Goal: Information Seeking & Learning: Learn about a topic

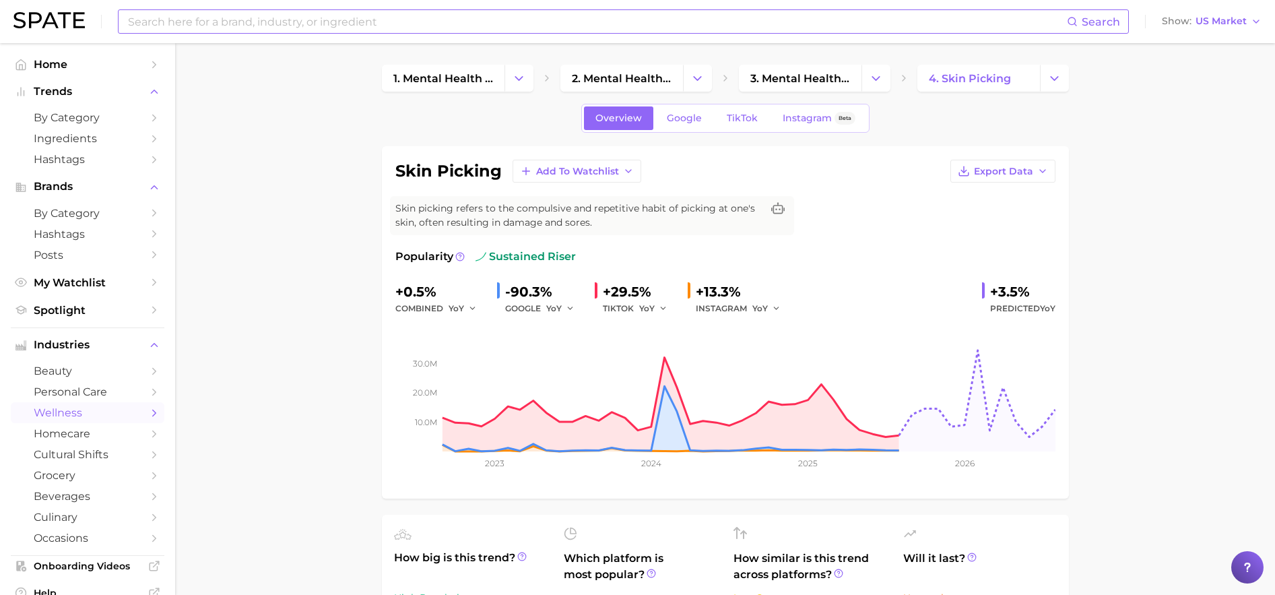
click at [348, 28] on input at bounding box center [597, 21] width 940 height 23
drag, startPoint x: 247, startPoint y: 24, endPoint x: 202, endPoint y: 22, distance: 44.5
click at [202, 22] on input "screen friendly bandaids" at bounding box center [597, 21] width 940 height 23
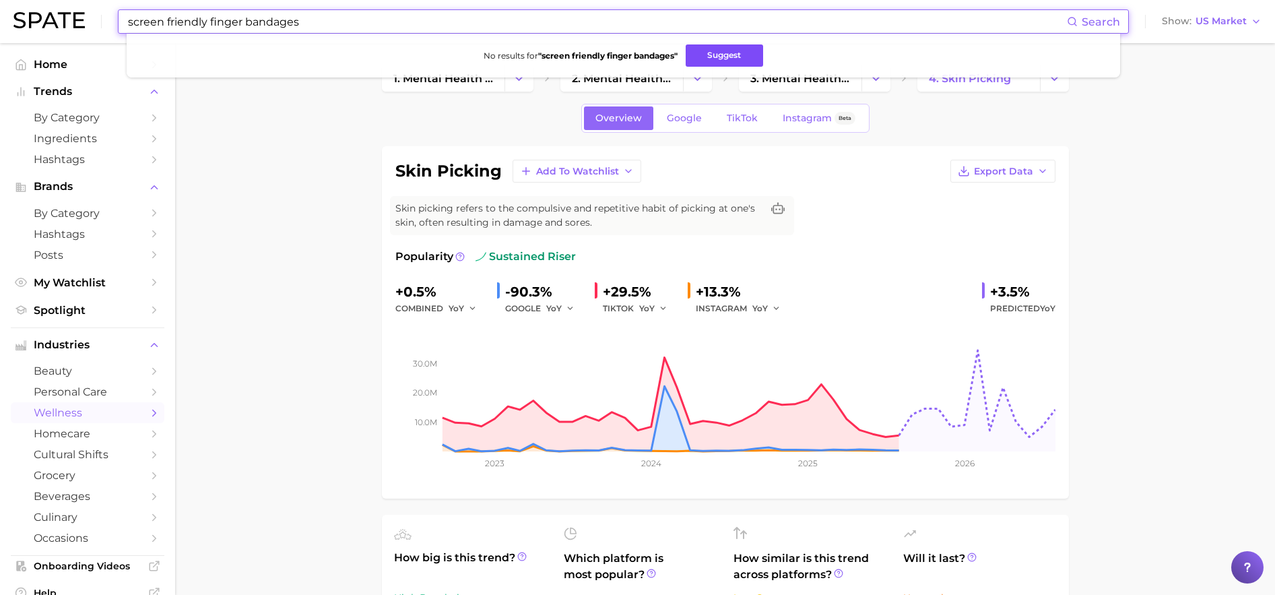
click at [719, 57] on button "Suggest" at bounding box center [724, 55] width 77 height 22
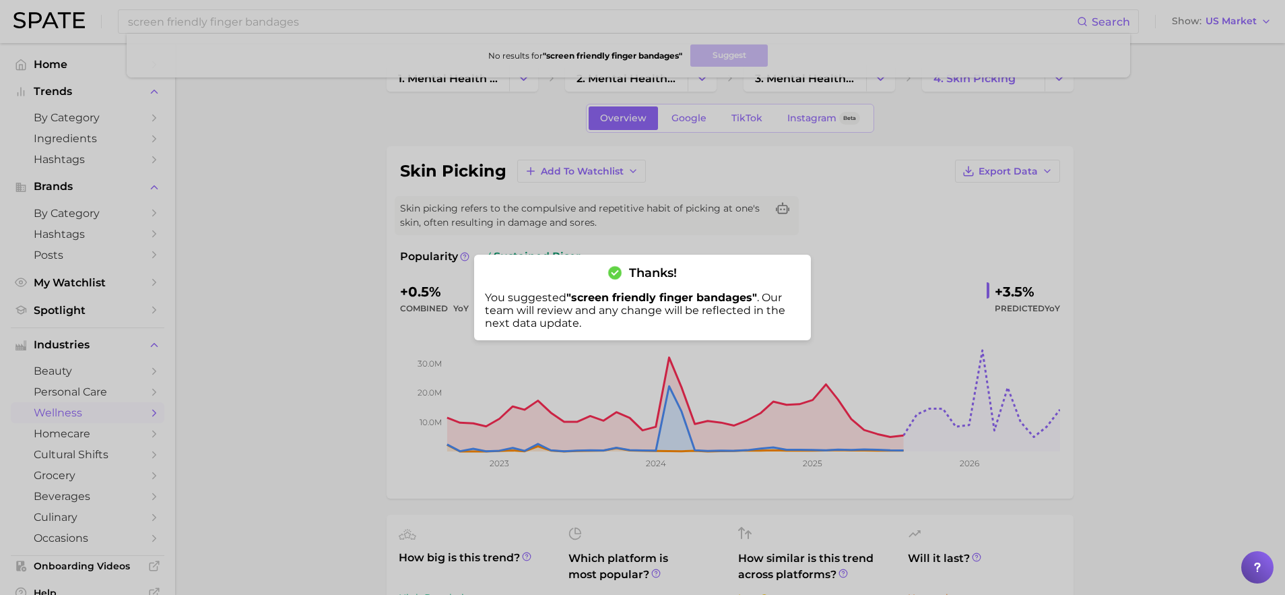
click at [288, 26] on div at bounding box center [642, 297] width 1285 height 595
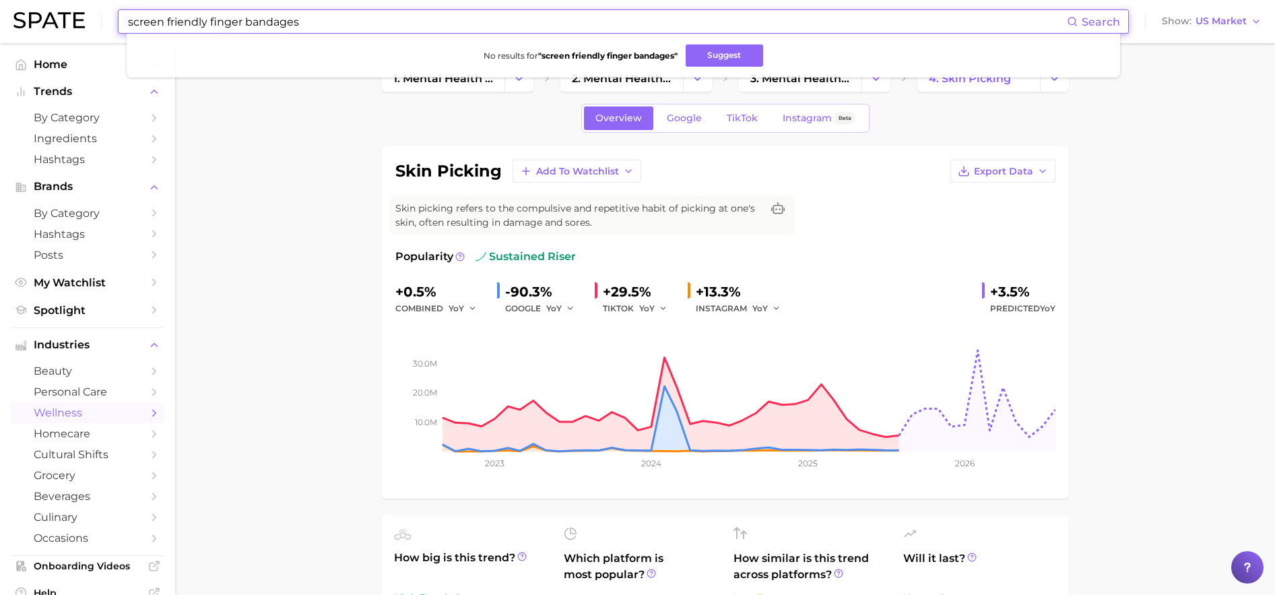
drag, startPoint x: 282, startPoint y: 15, endPoint x: 304, endPoint y: 25, distance: 24.4
click at [309, 25] on input "screen friendly finger bandages" at bounding box center [597, 21] width 940 height 23
click at [313, 24] on input "screen friendly finger bandages" at bounding box center [597, 21] width 940 height 23
drag, startPoint x: 299, startPoint y: 25, endPoint x: 103, endPoint y: 3, distance: 197.3
click at [103, 3] on div "screen friendly finger bandages Search No results for " screen friendly finger …" at bounding box center [637, 21] width 1248 height 43
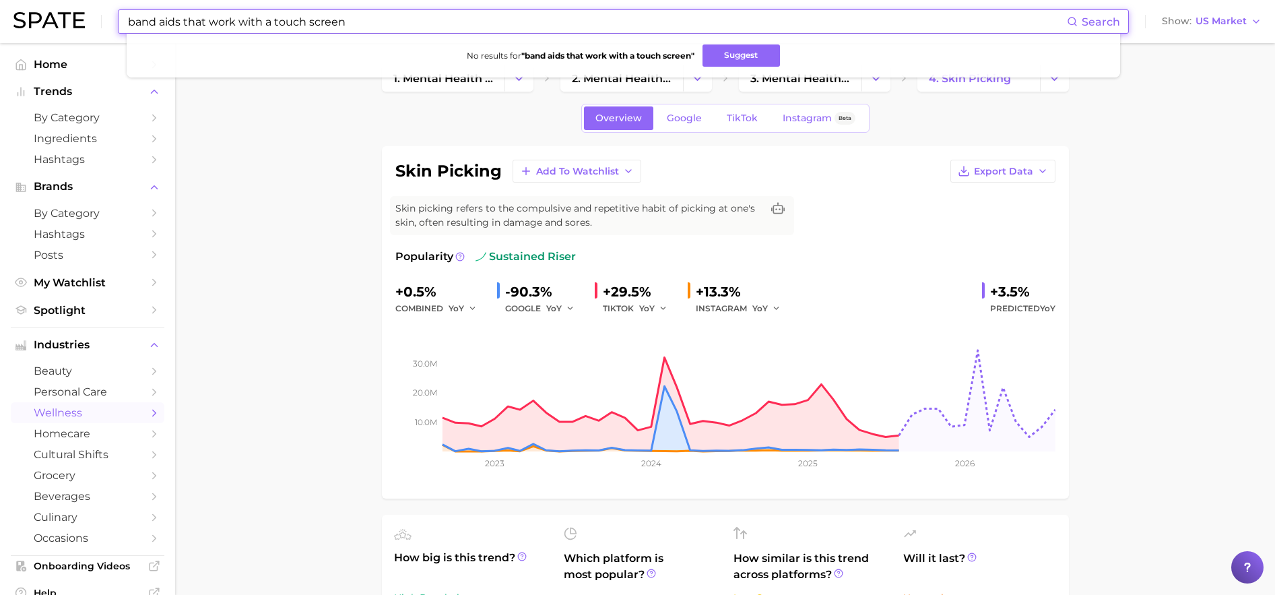
click at [156, 22] on input "band aids that work with a touch screen" at bounding box center [597, 21] width 940 height 23
drag, startPoint x: 321, startPoint y: 20, endPoint x: 168, endPoint y: 18, distance: 152.2
click at [168, 18] on input "bandaids that work with a touch screen" at bounding box center [597, 21] width 940 height 23
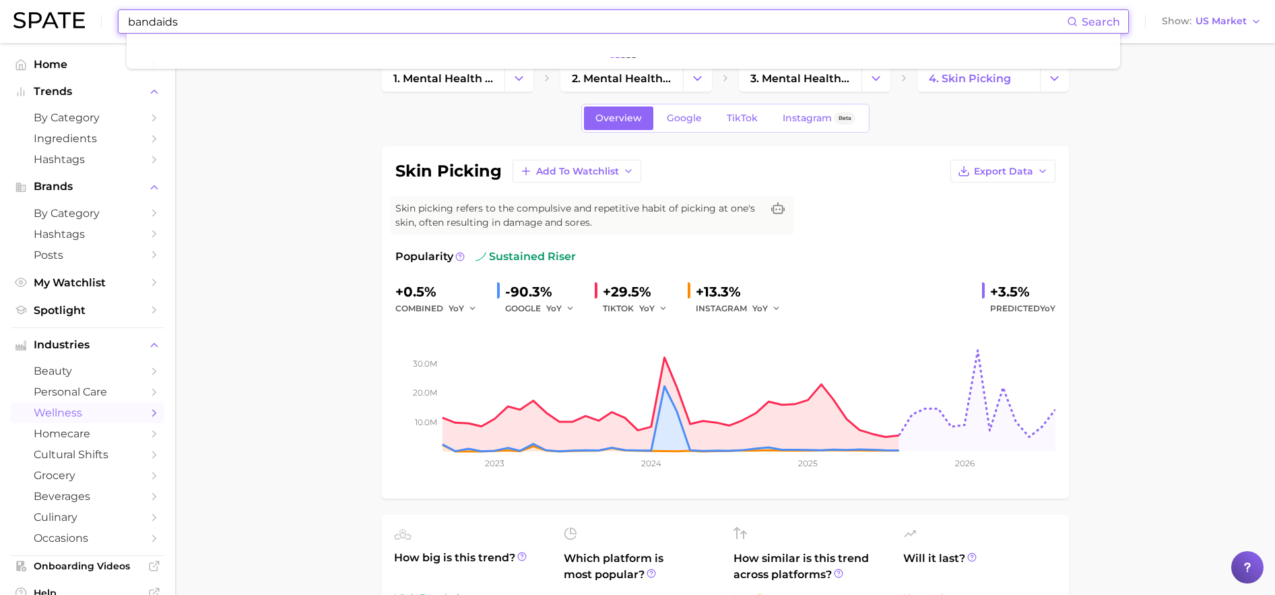
type input "bandaids"
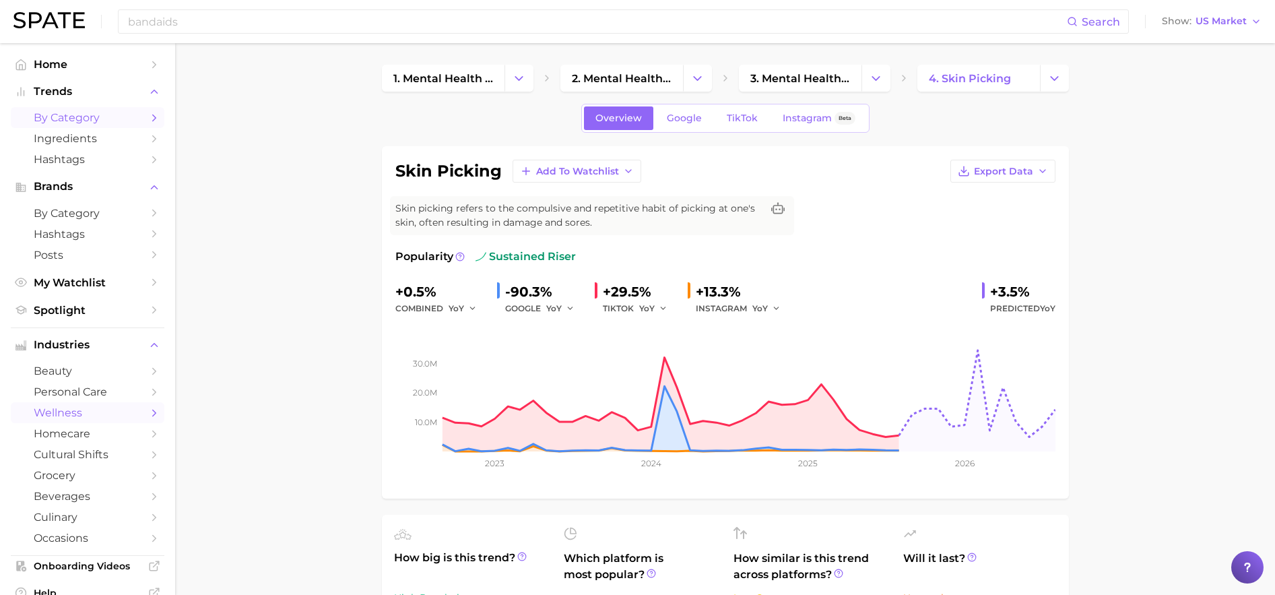
click at [71, 111] on span "by Category" at bounding box center [88, 117] width 108 height 13
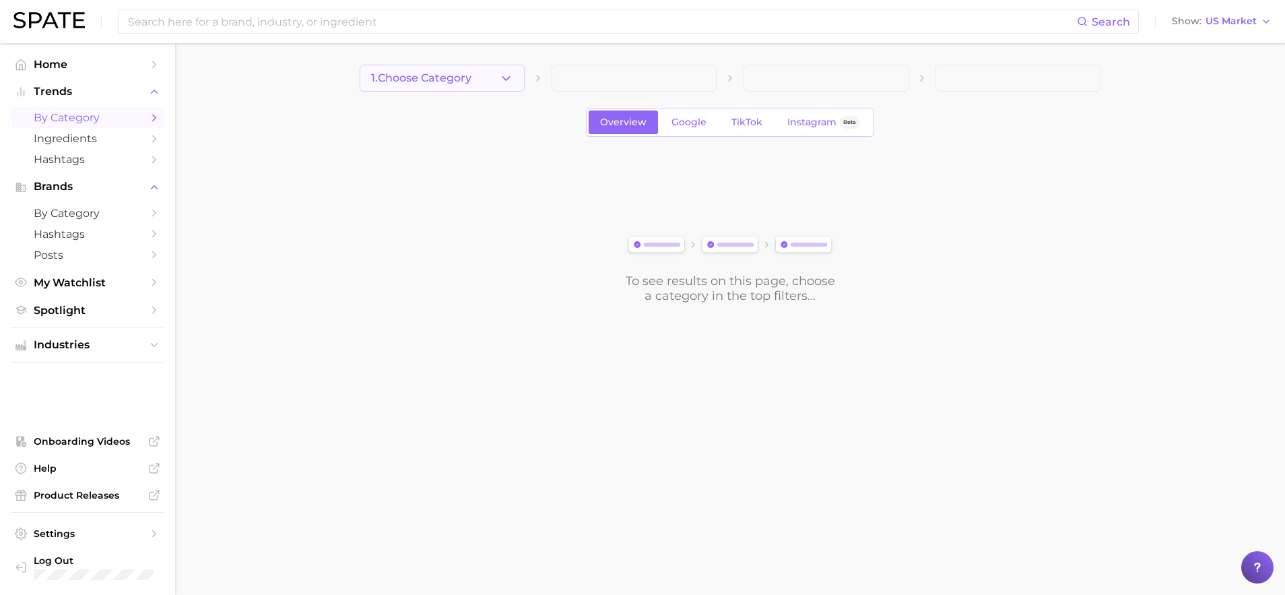
click at [512, 80] on icon "button" at bounding box center [506, 78] width 14 height 14
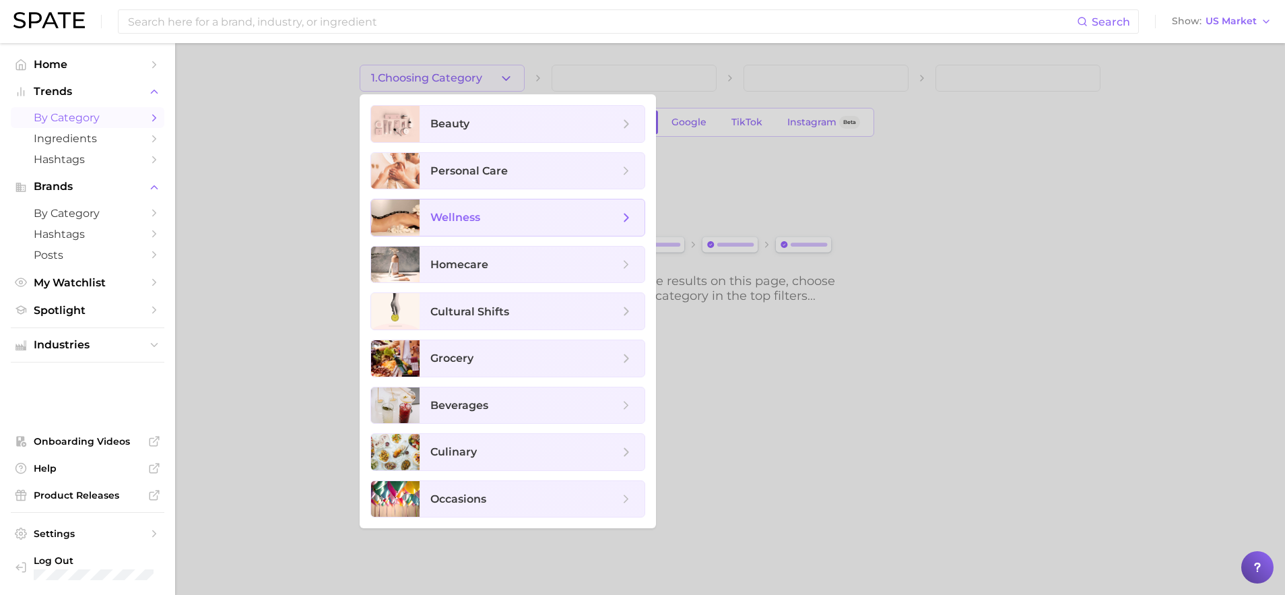
click at [490, 216] on span "wellness" at bounding box center [524, 217] width 189 height 15
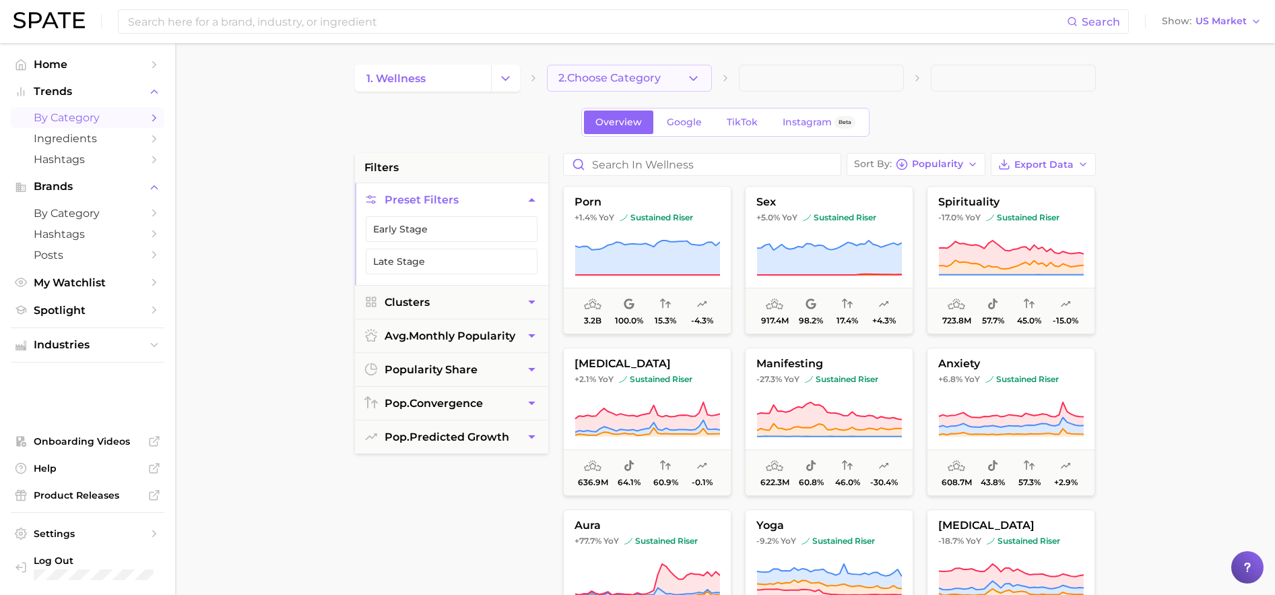
click at [616, 80] on span "2. Choose Category" at bounding box center [609, 78] width 102 height 12
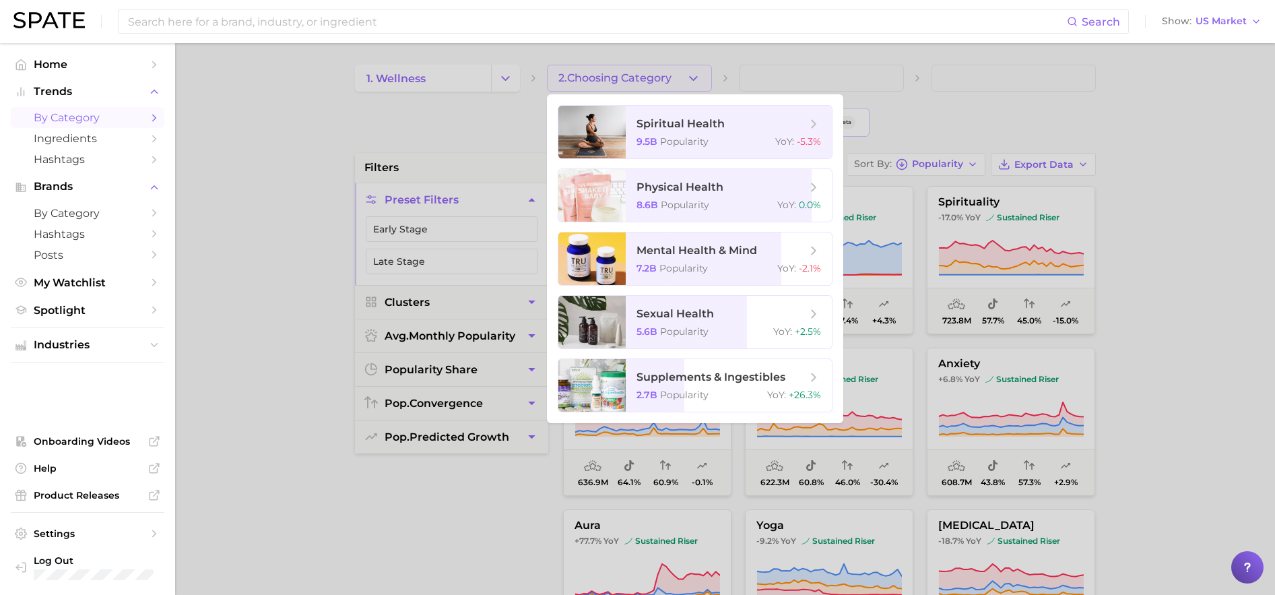
click at [695, 80] on div at bounding box center [637, 297] width 1275 height 595
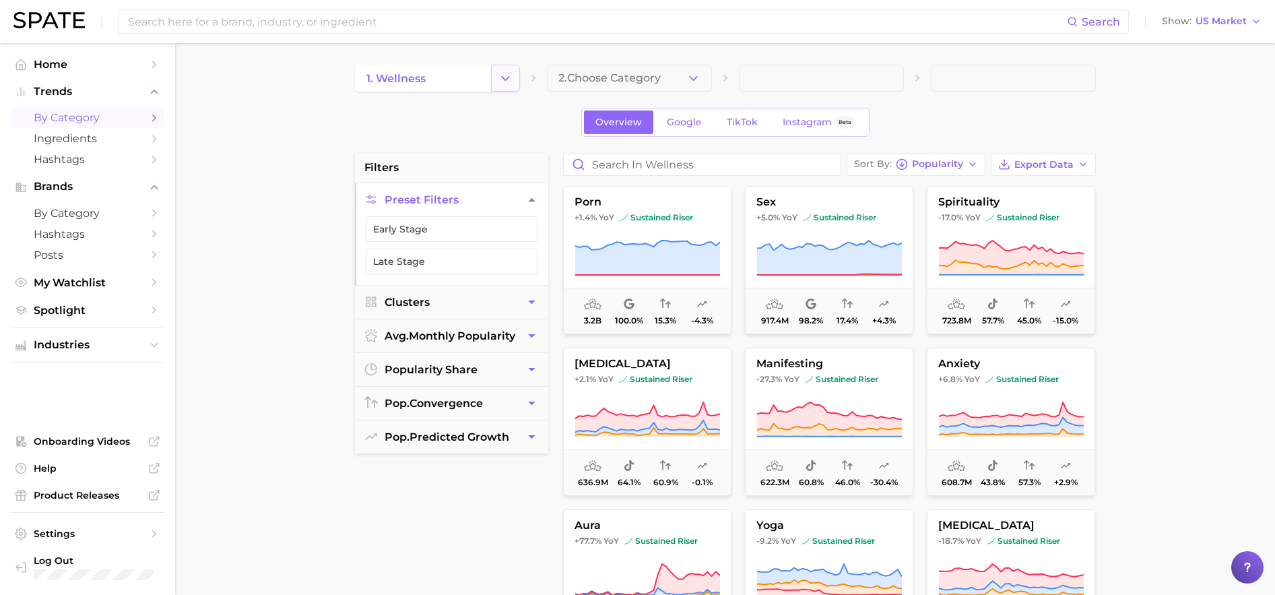
click at [506, 78] on icon "Change Category" at bounding box center [505, 78] width 14 height 14
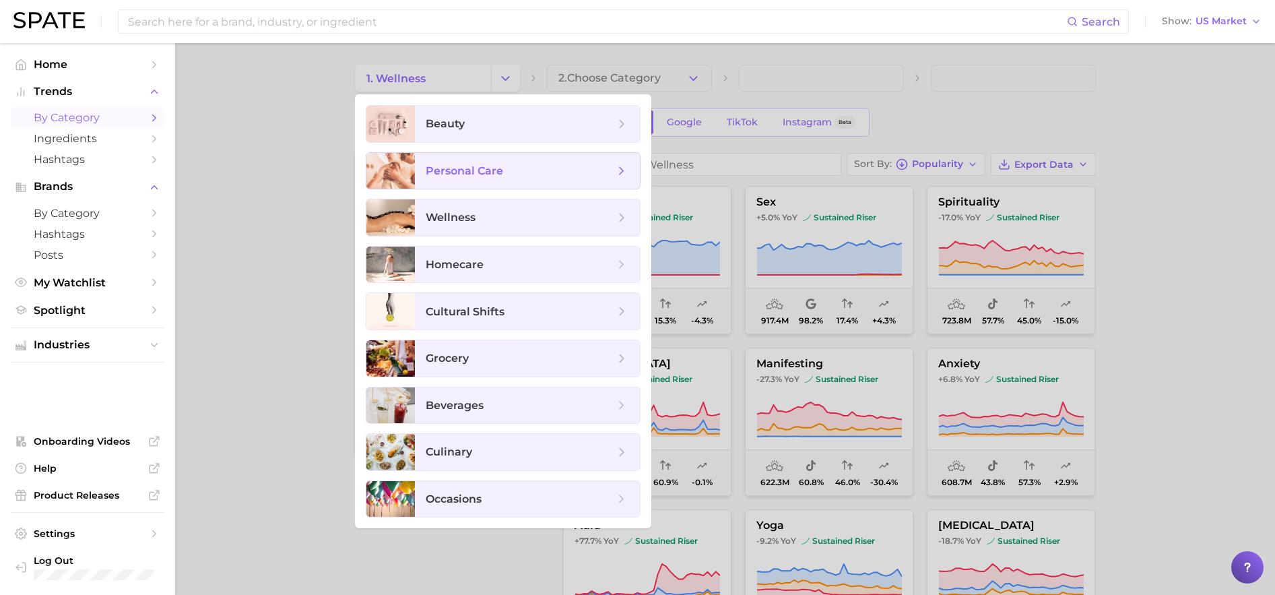
click at [449, 178] on span "personal care" at bounding box center [520, 171] width 189 height 15
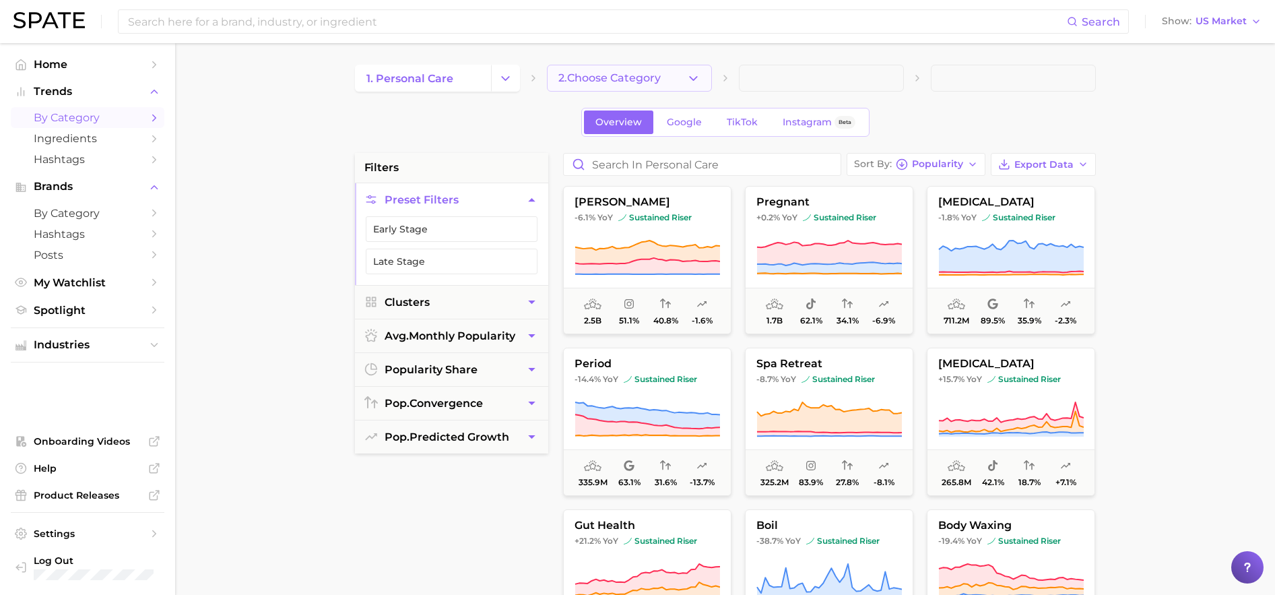
click at [692, 76] on icon "button" at bounding box center [693, 78] width 14 height 14
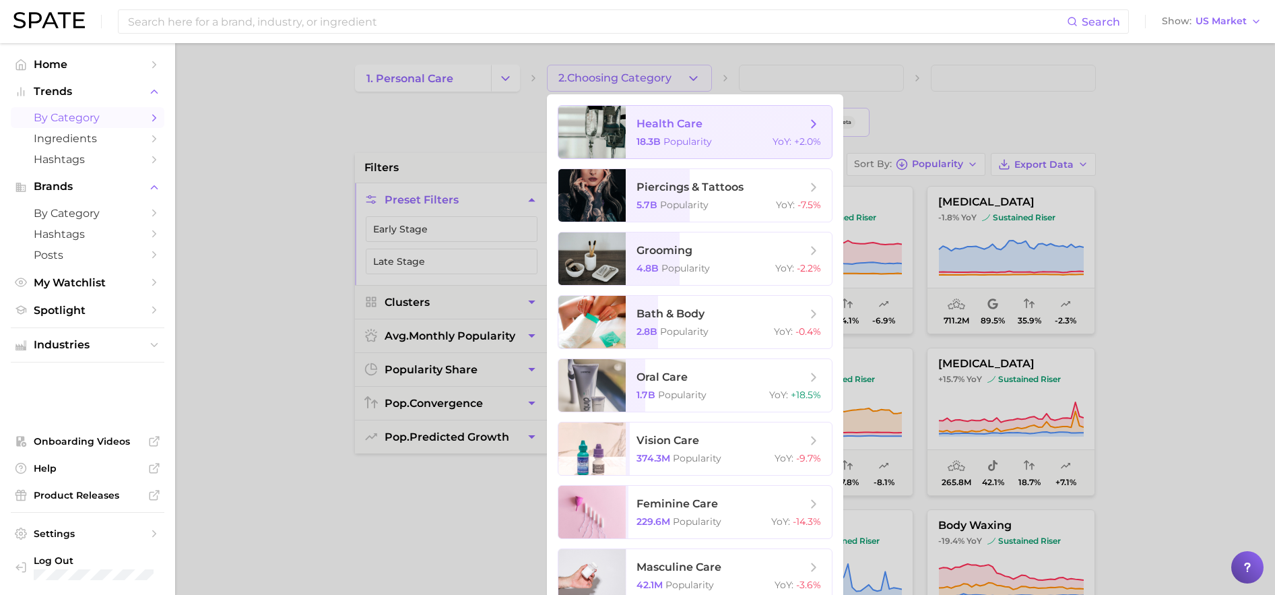
click at [672, 129] on span "health care" at bounding box center [670, 123] width 66 height 13
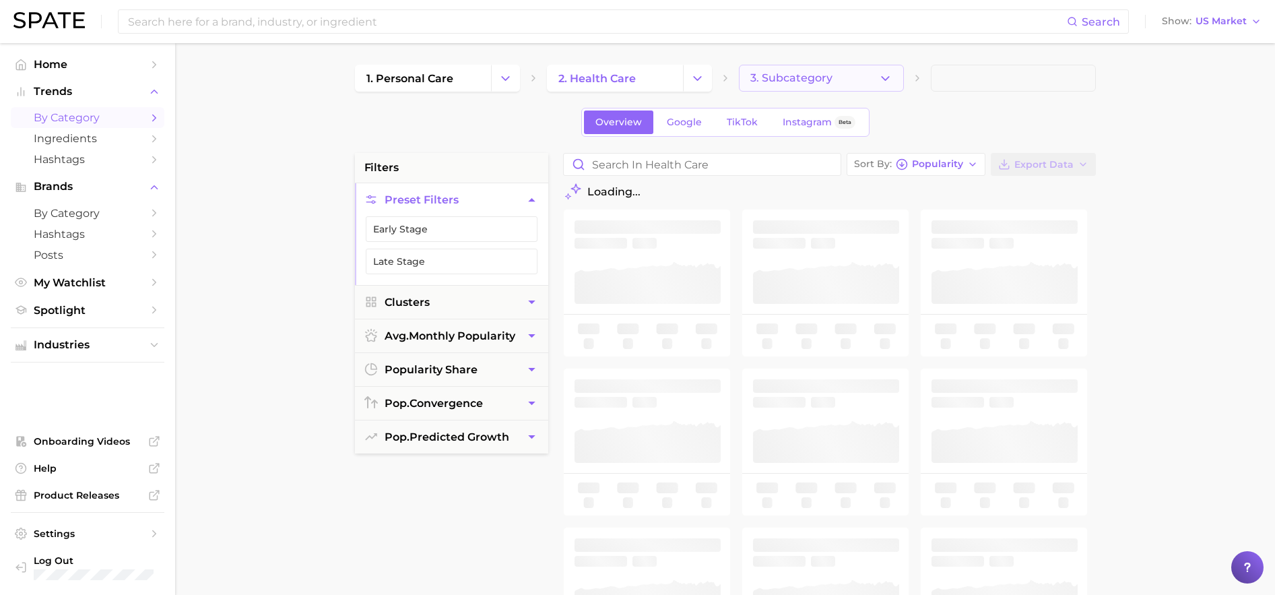
click at [789, 80] on span "3. Subcategory" at bounding box center [791, 78] width 82 height 12
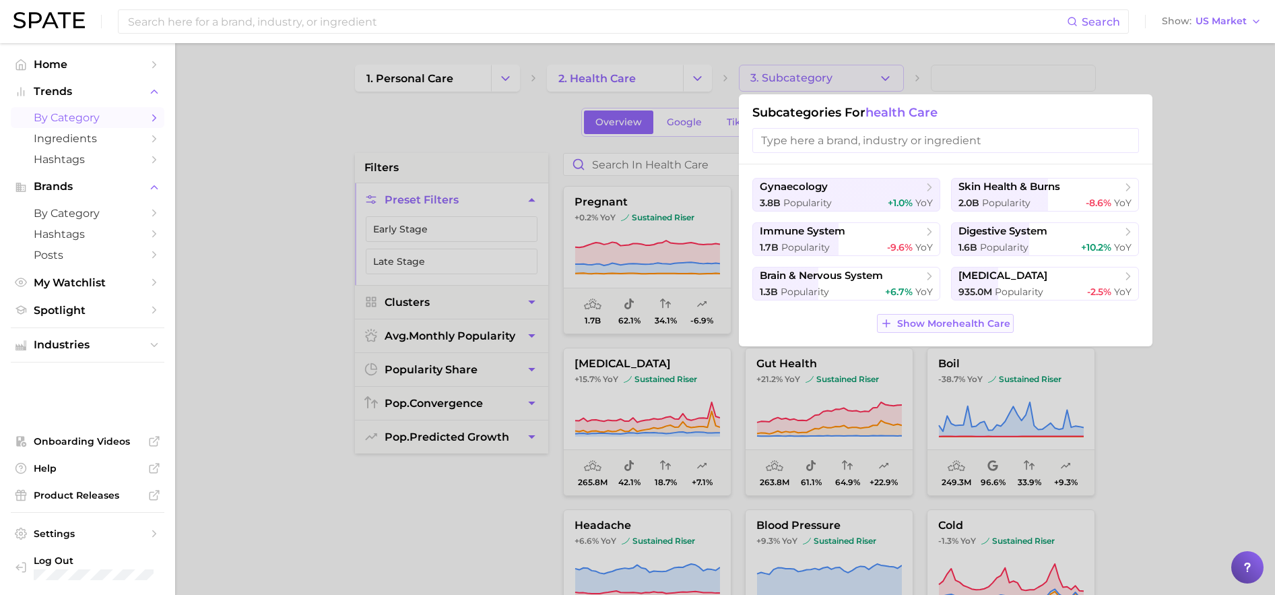
click at [963, 326] on span "Show More health care" at bounding box center [953, 323] width 113 height 11
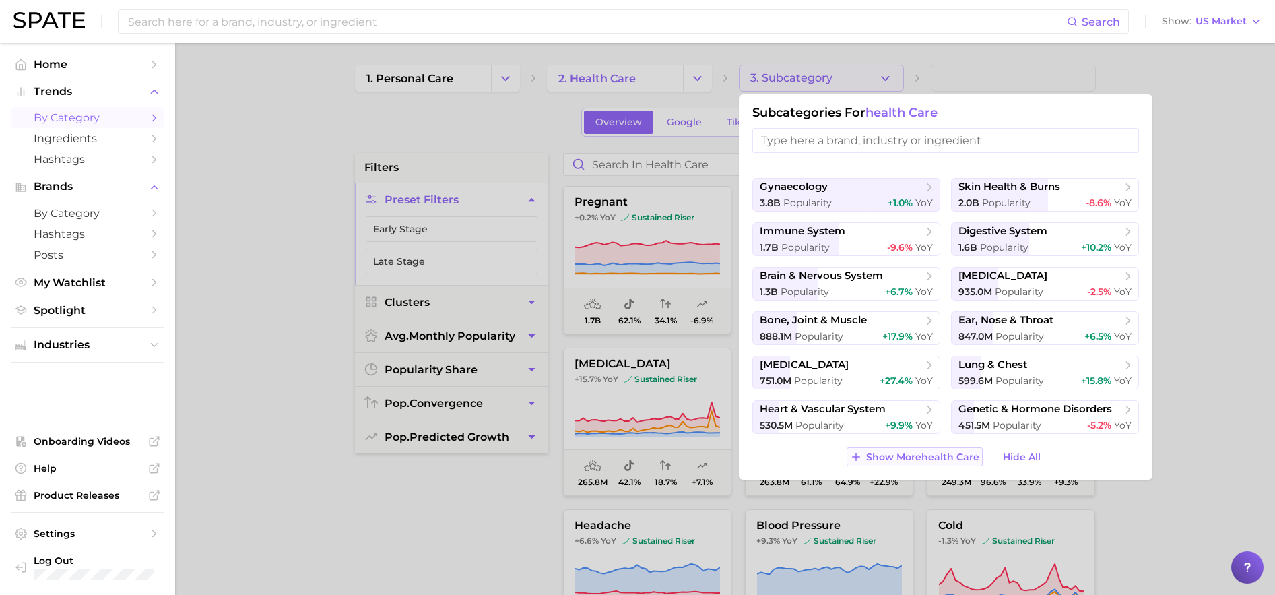
click at [939, 460] on span "Show More health care" at bounding box center [922, 456] width 113 height 11
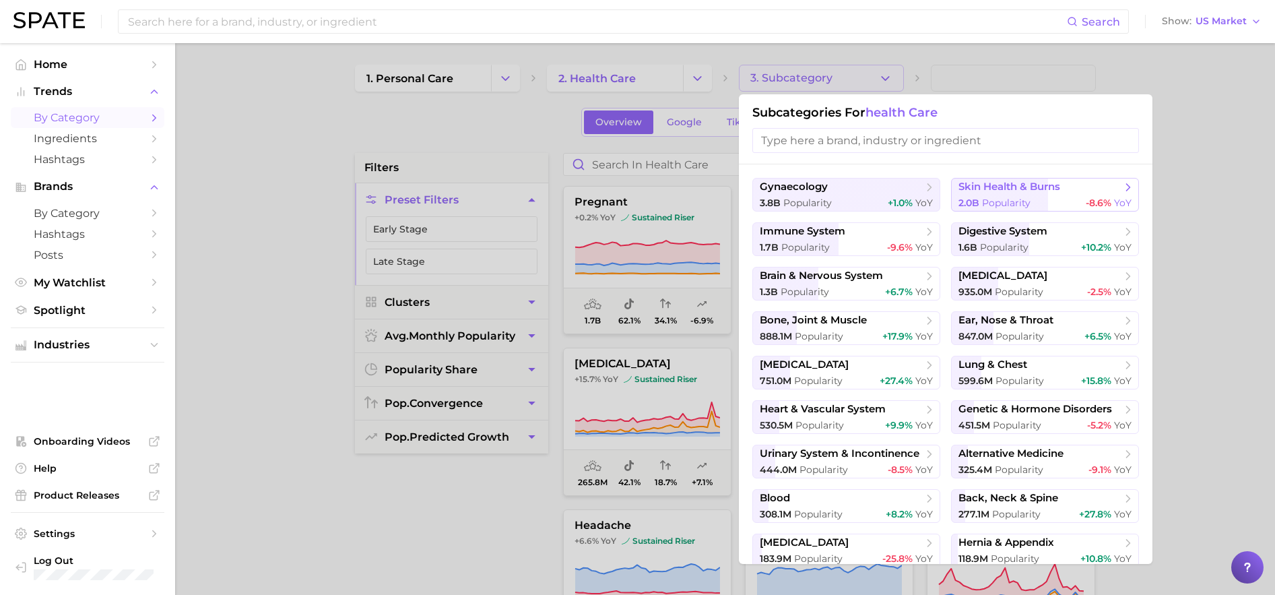
click at [994, 193] on span "skin health & burns" at bounding box center [1010, 187] width 102 height 13
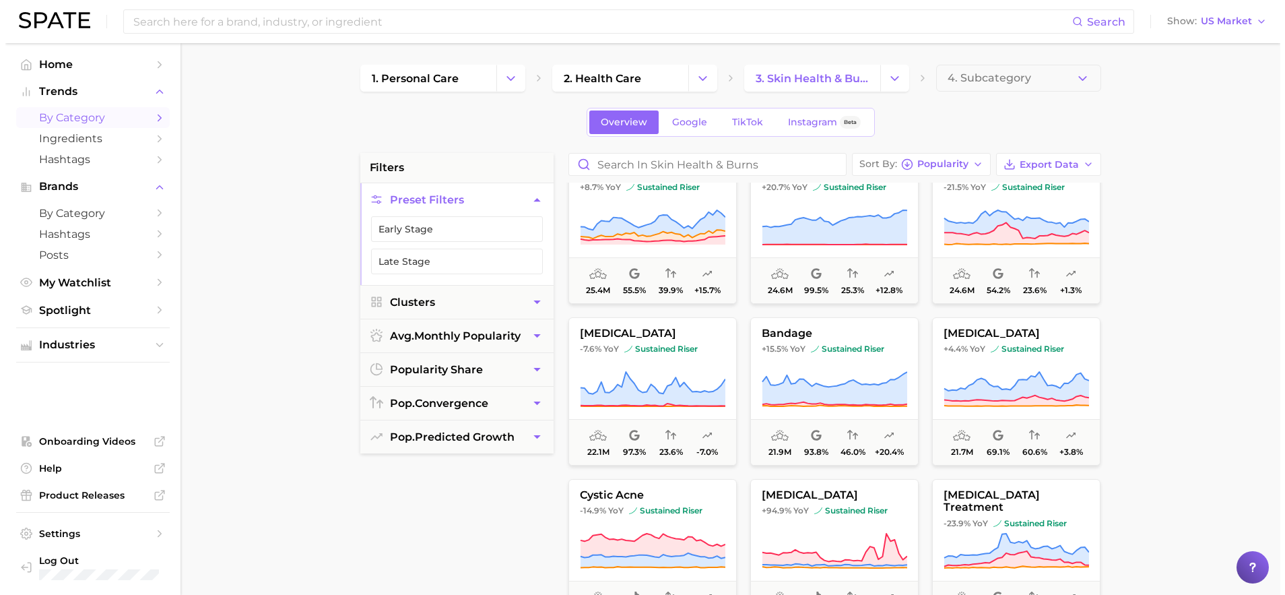
scroll to position [1091, 0]
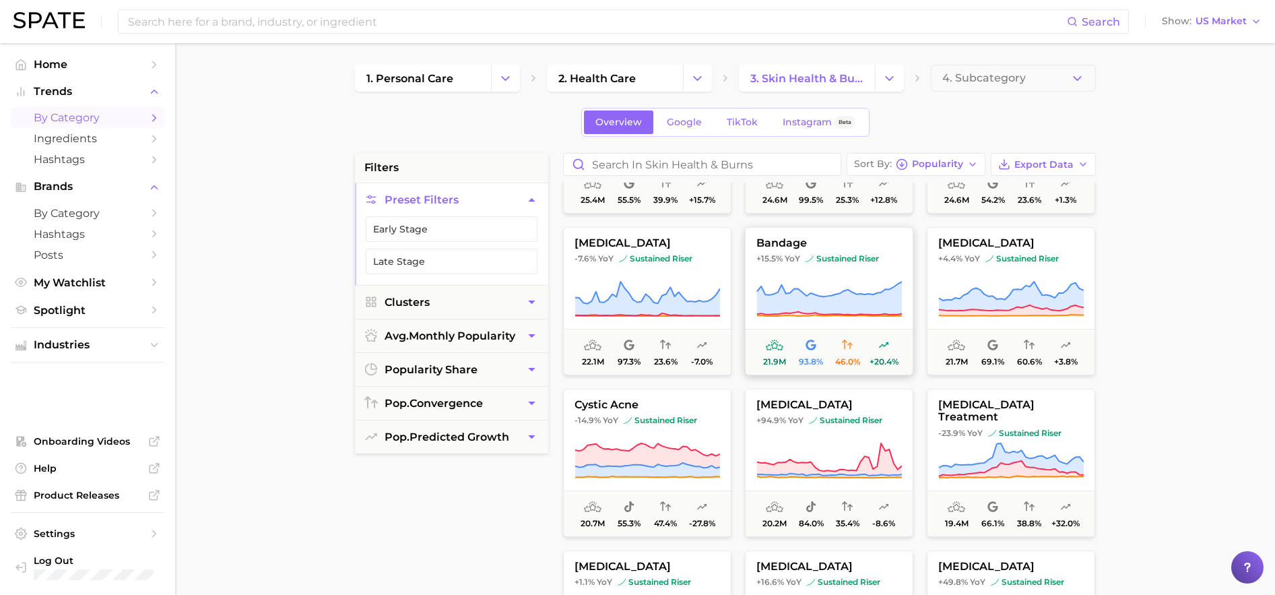
click at [781, 248] on span "bandage" at bounding box center [829, 243] width 167 height 12
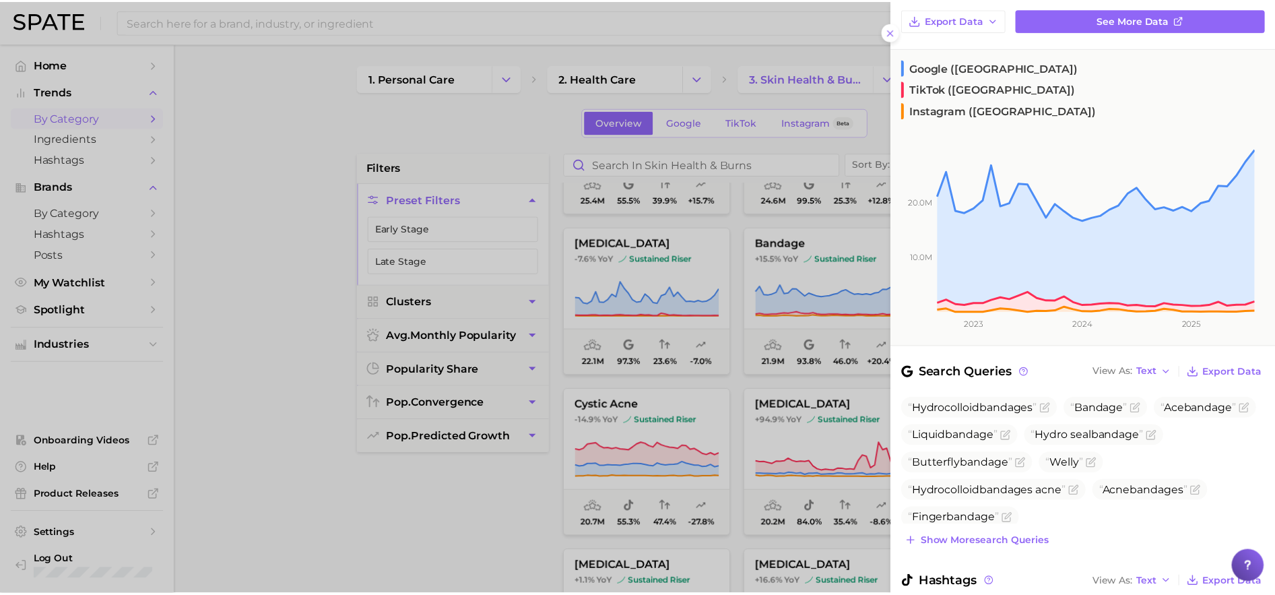
scroll to position [190, 0]
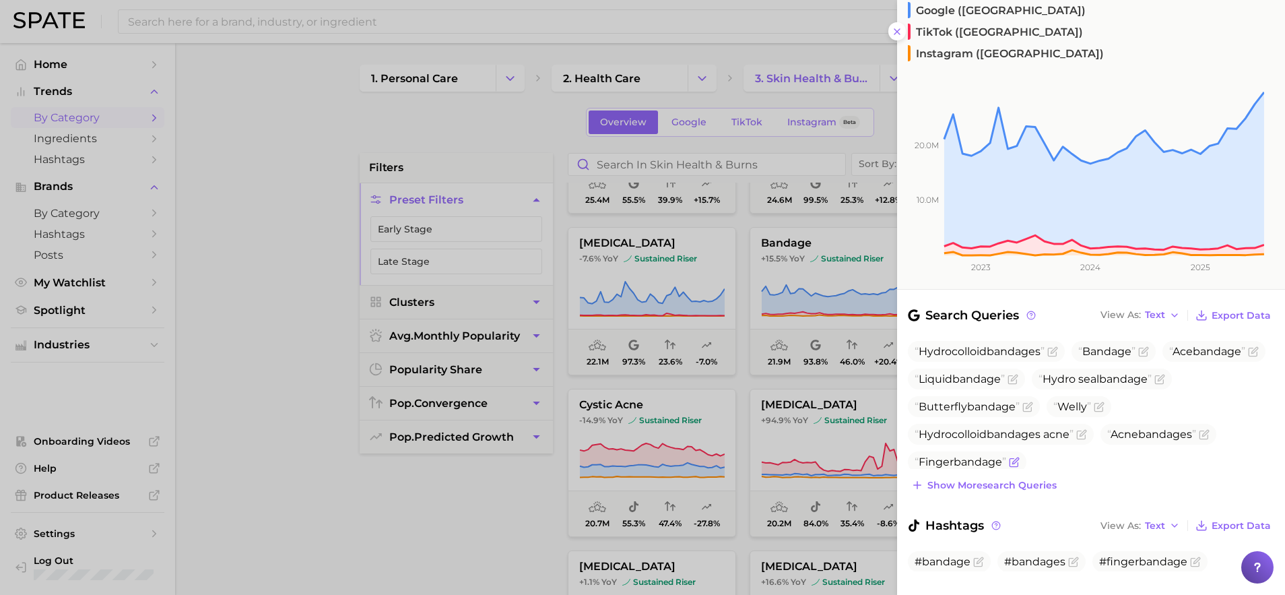
click at [940, 455] on span "Finger bandage" at bounding box center [961, 461] width 92 height 13
click at [1010, 458] on icon "Flag as miscategorized or irrelevant" at bounding box center [1014, 462] width 8 height 8
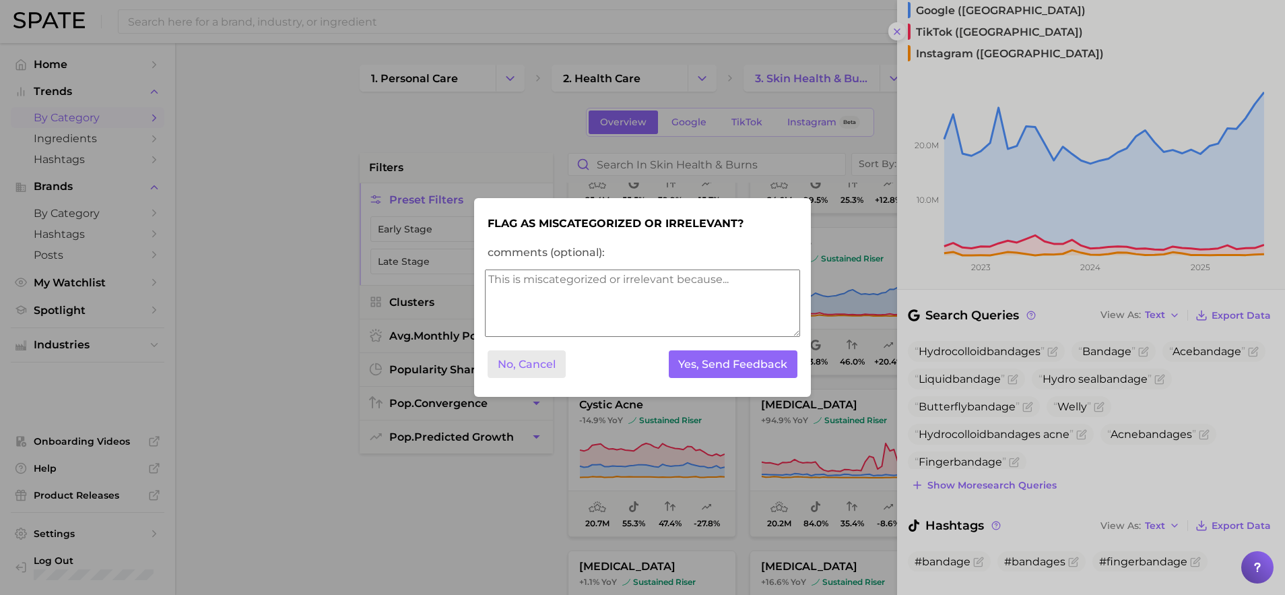
click at [521, 366] on button "No, Cancel" at bounding box center [527, 364] width 78 height 28
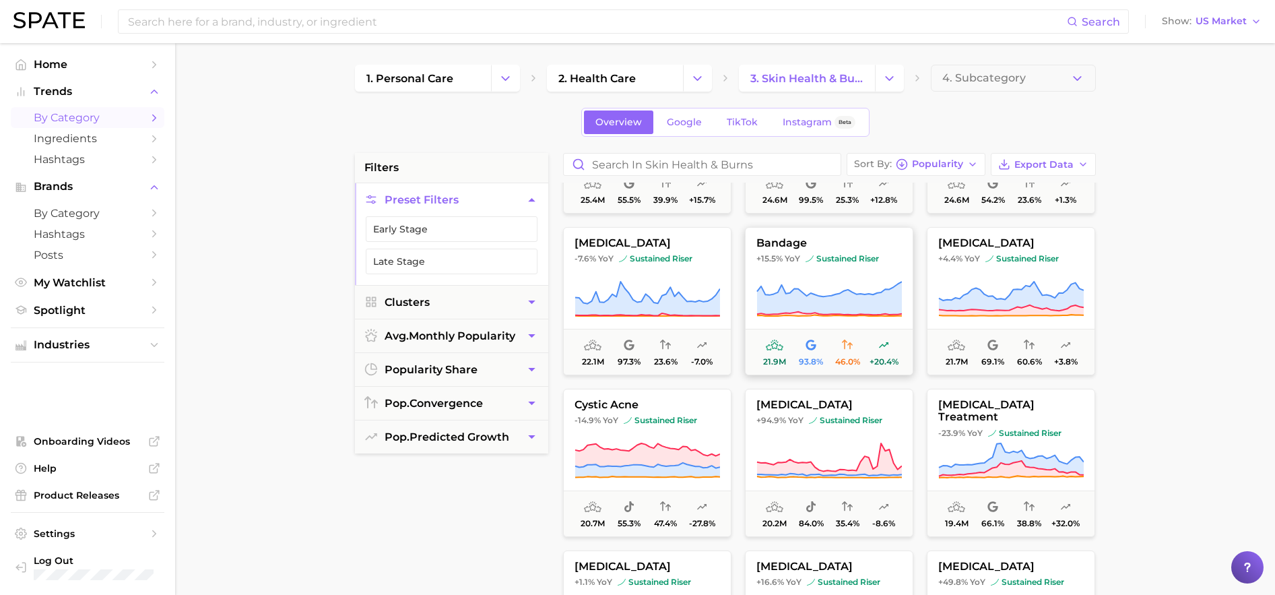
click at [804, 287] on icon at bounding box center [828, 299] width 145 height 38
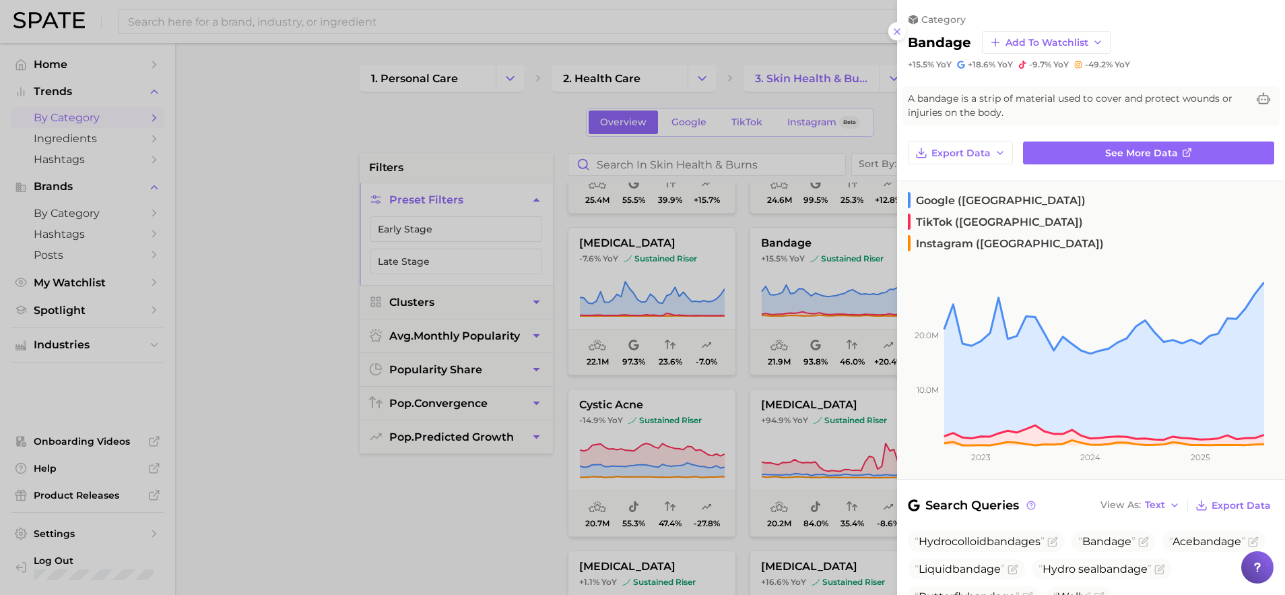
scroll to position [258, 0]
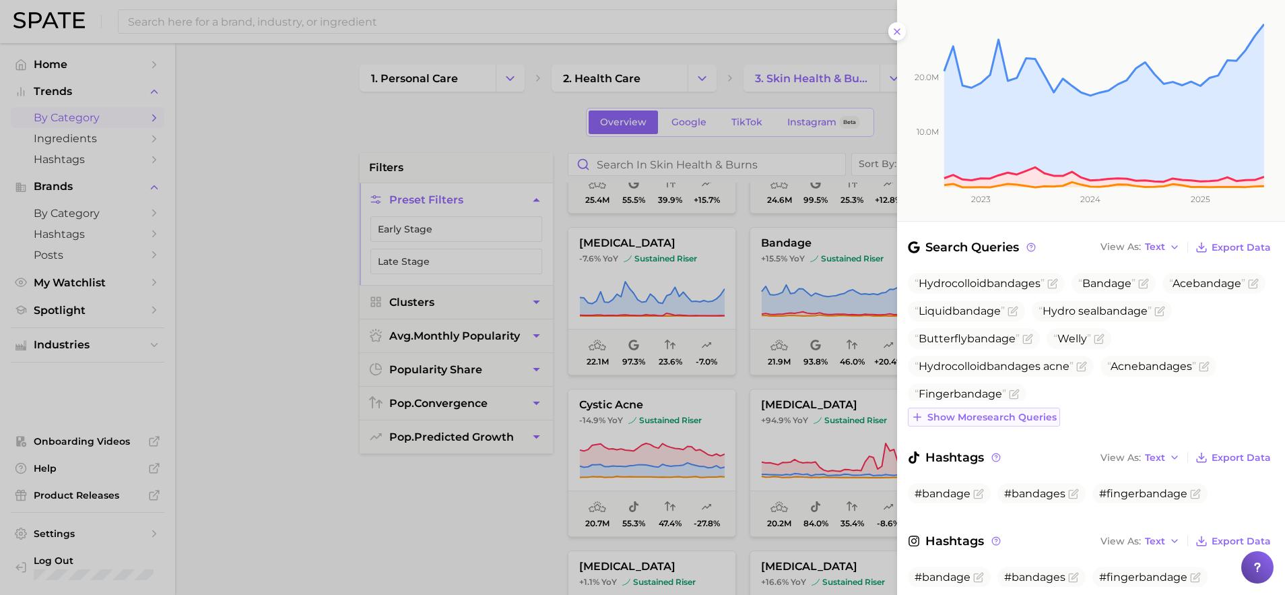
click at [973, 412] on span "Show more search queries" at bounding box center [992, 417] width 129 height 11
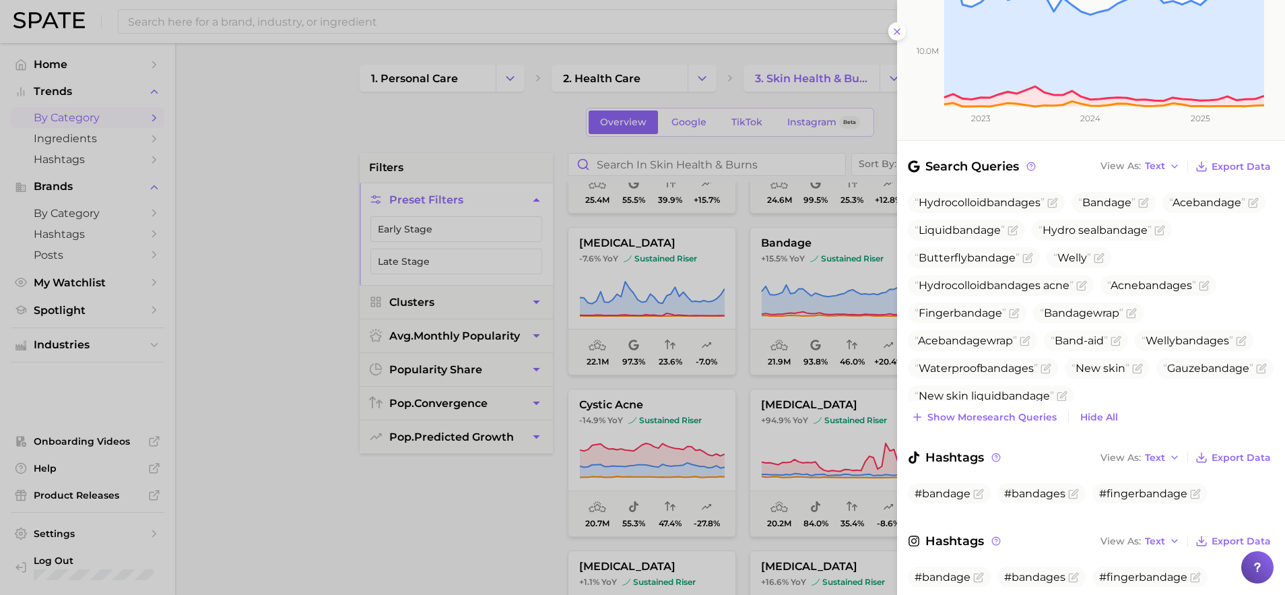
scroll to position [333, 0]
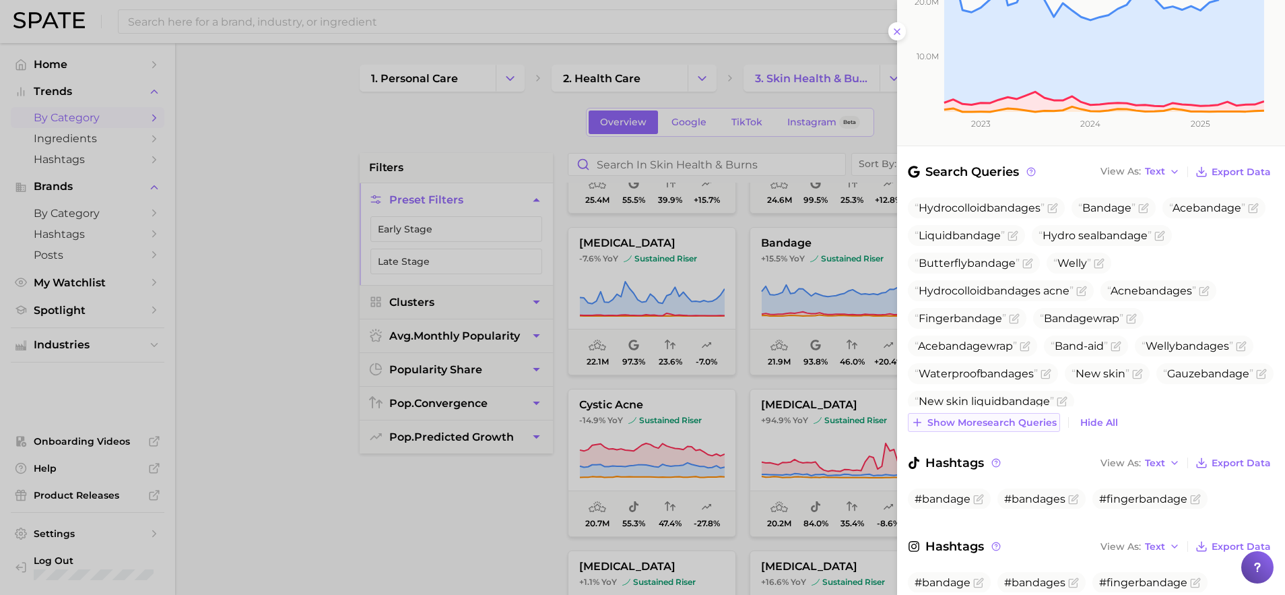
click at [1013, 417] on span "Show more search queries" at bounding box center [992, 422] width 129 height 11
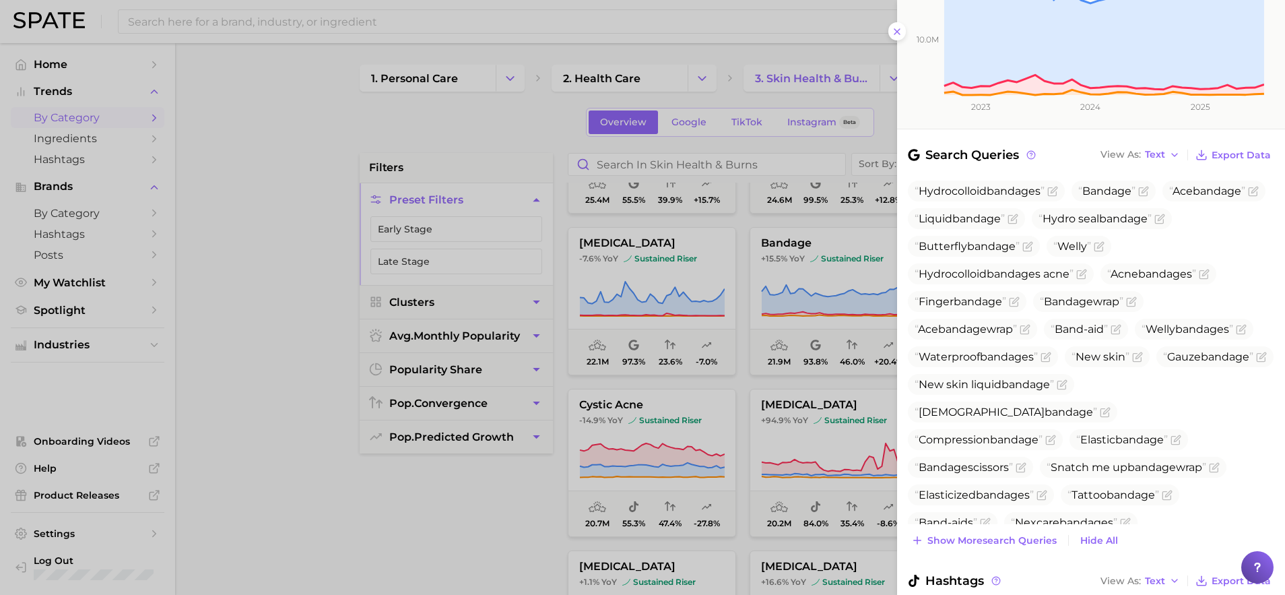
scroll to position [307, 0]
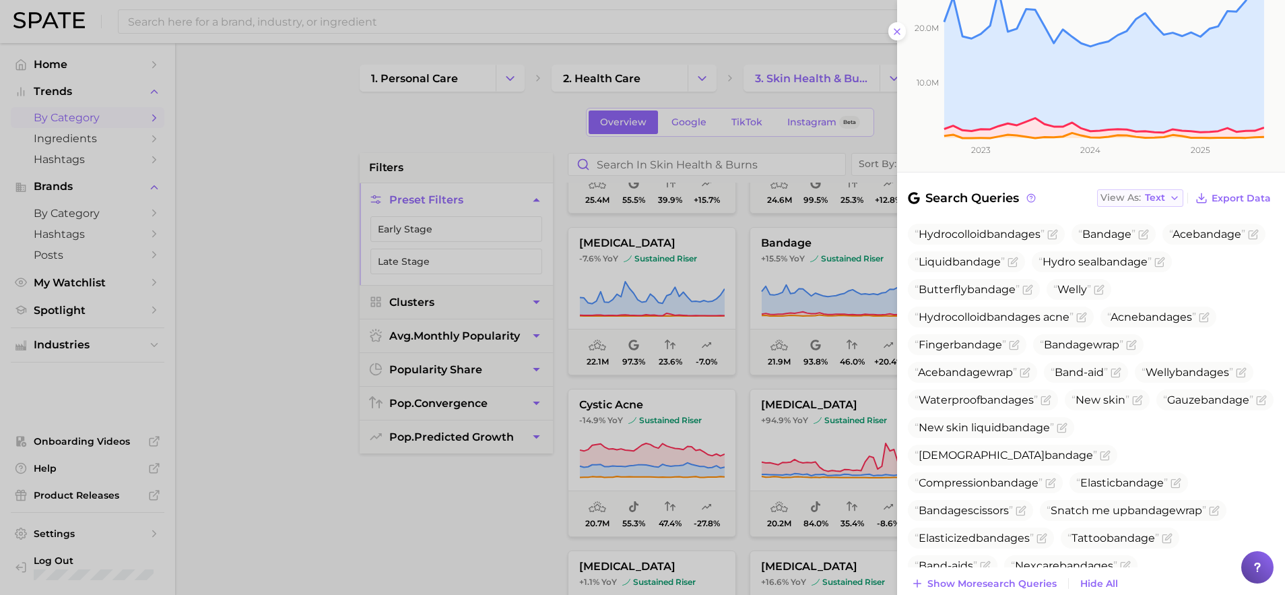
click at [1176, 193] on icon "button" at bounding box center [1174, 198] width 11 height 11
click at [1132, 239] on span "Table" at bounding box center [1133, 244] width 26 height 11
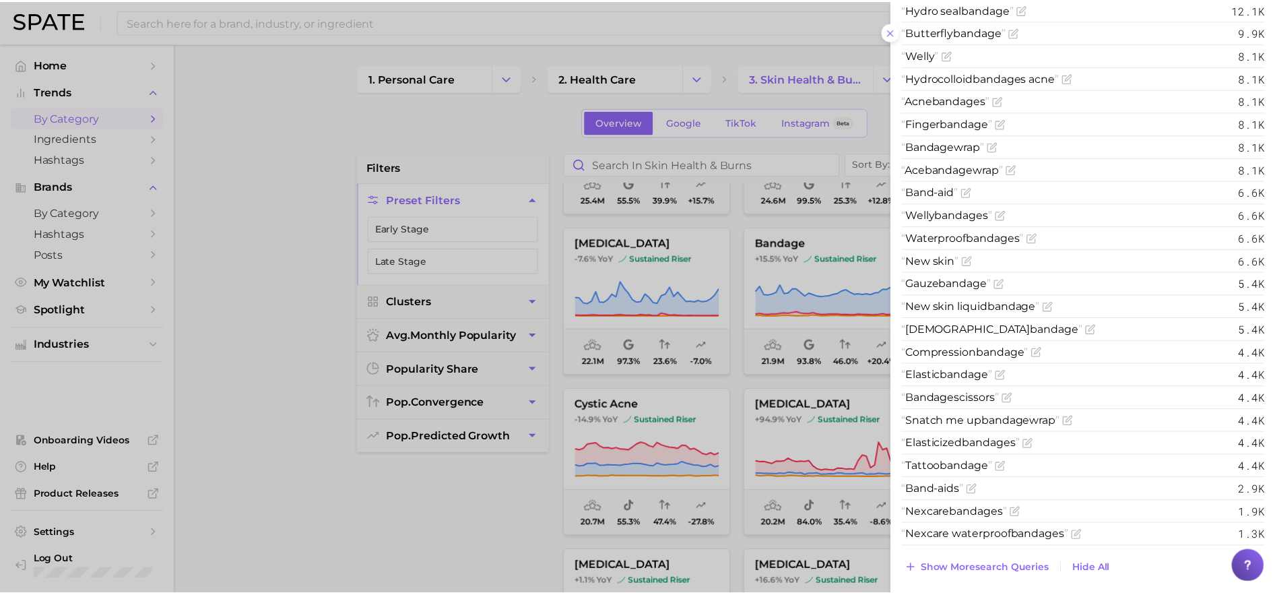
scroll to position [410, 0]
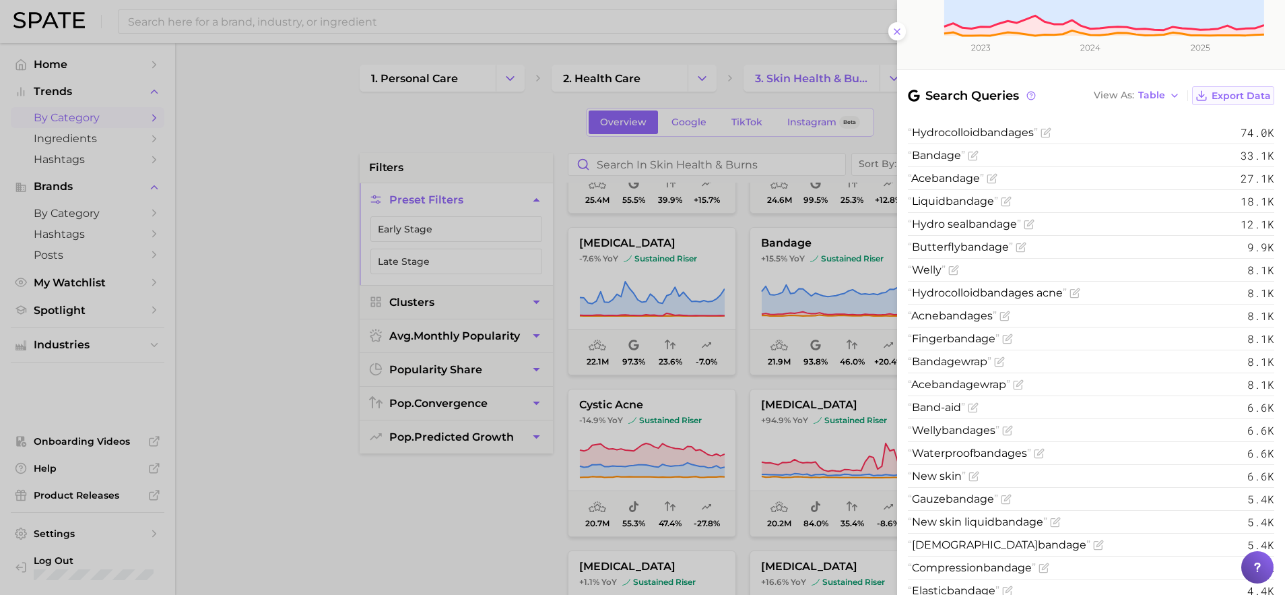
click at [1196, 90] on icon at bounding box center [1202, 96] width 12 height 12
click at [896, 26] on icon at bounding box center [897, 31] width 11 height 11
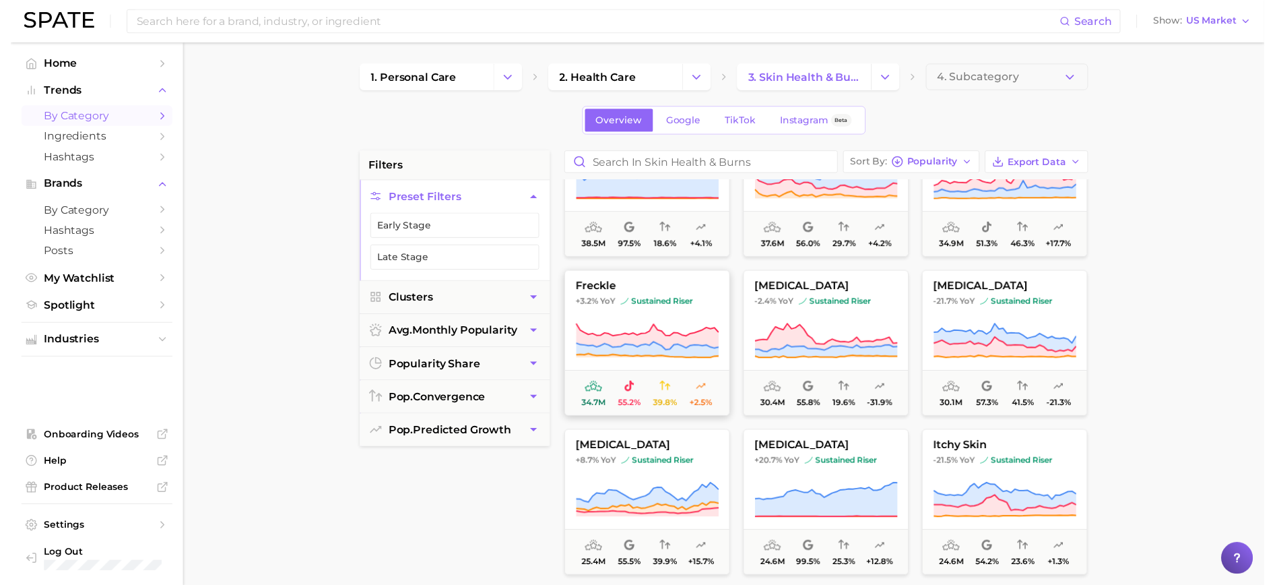
scroll to position [0, 0]
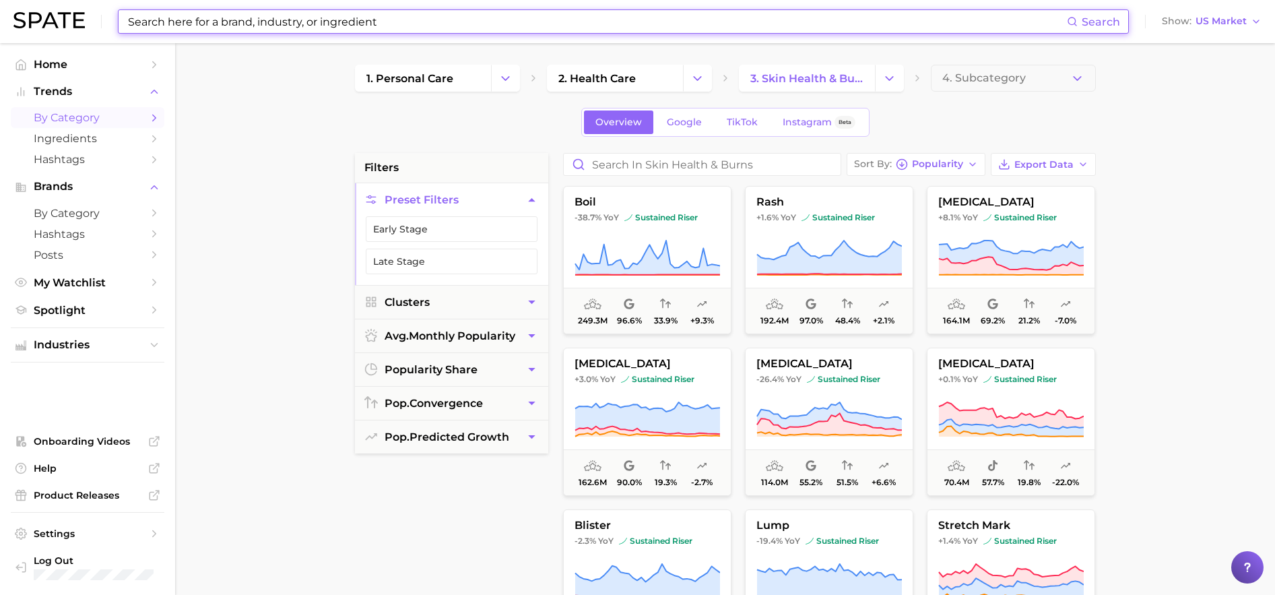
click at [169, 30] on input at bounding box center [597, 21] width 940 height 23
click at [984, 76] on span "4. Subcategory" at bounding box center [984, 78] width 84 height 12
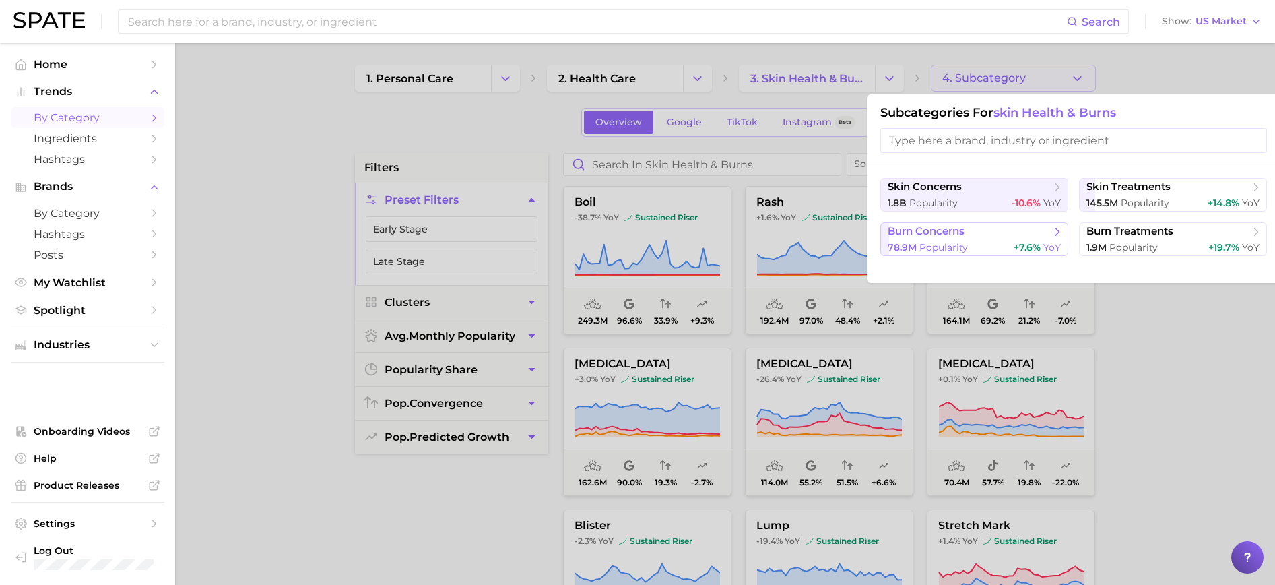
scroll to position [28, 0]
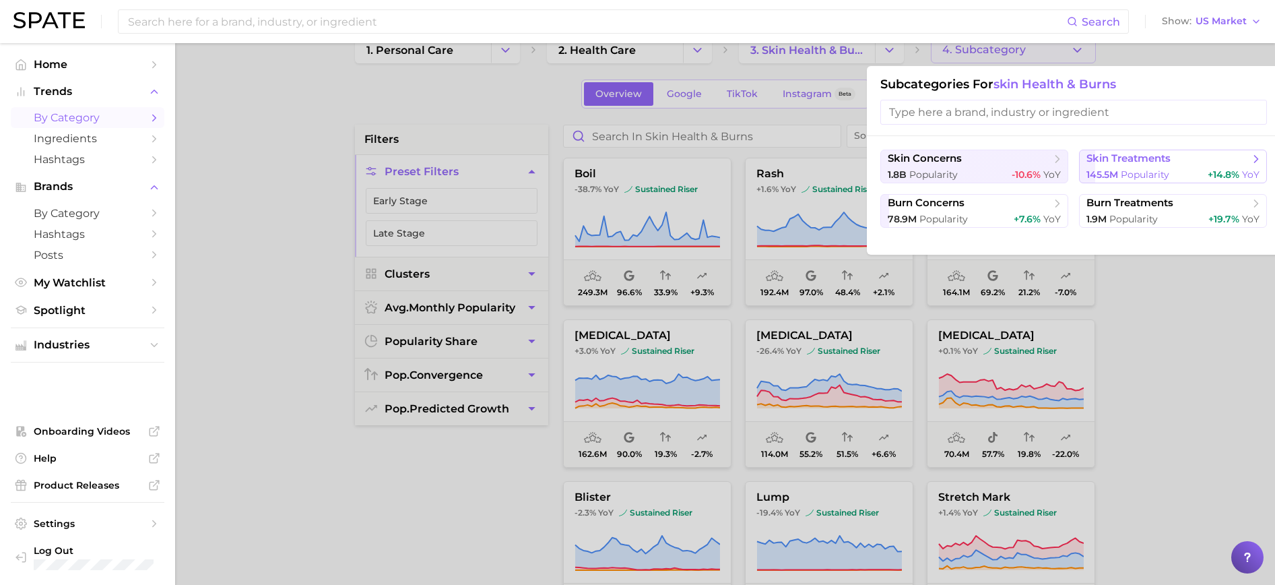
click at [1115, 162] on span "skin treatments" at bounding box center [1128, 158] width 84 height 13
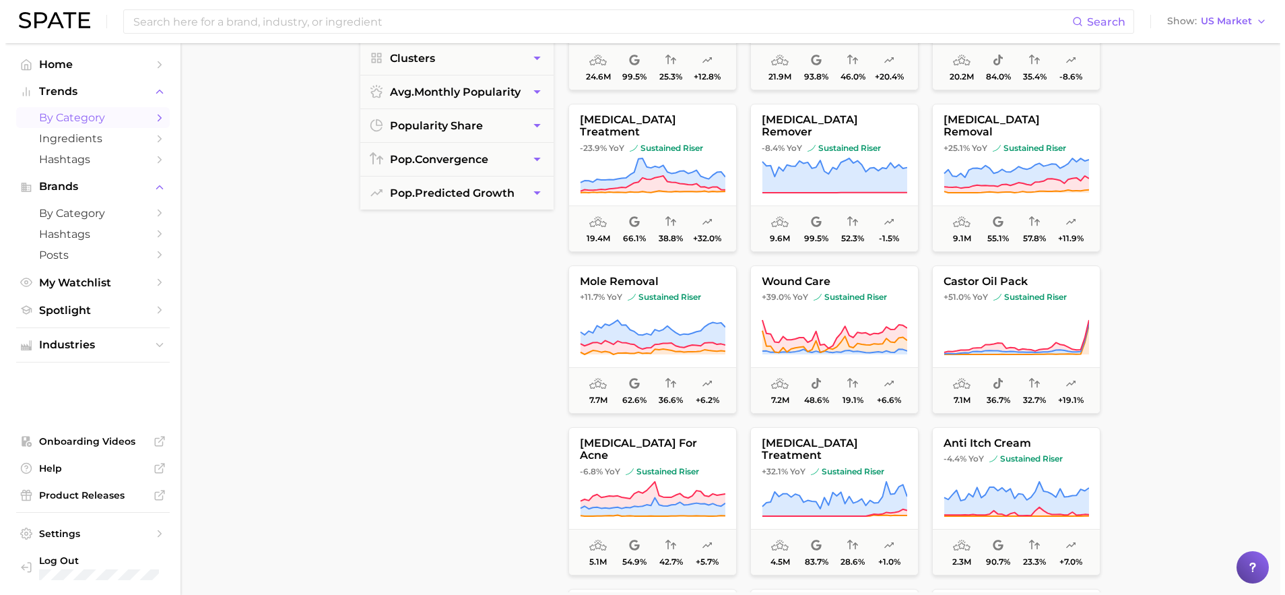
scroll to position [344, 0]
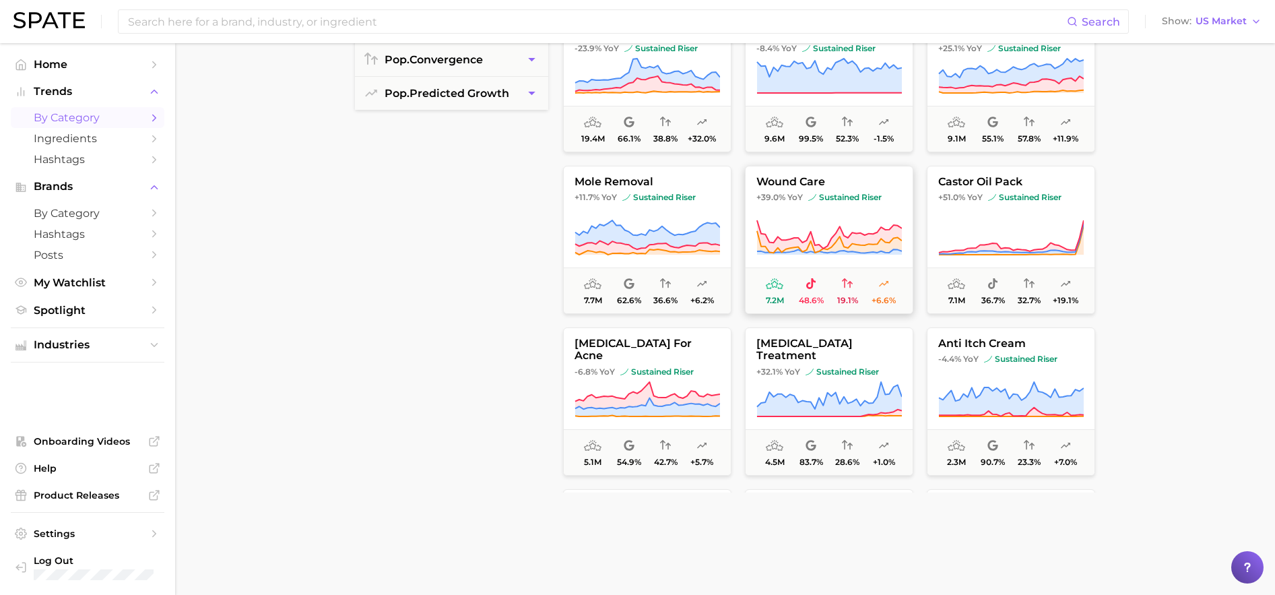
click at [824, 193] on span "sustained riser" at bounding box center [844, 197] width 73 height 11
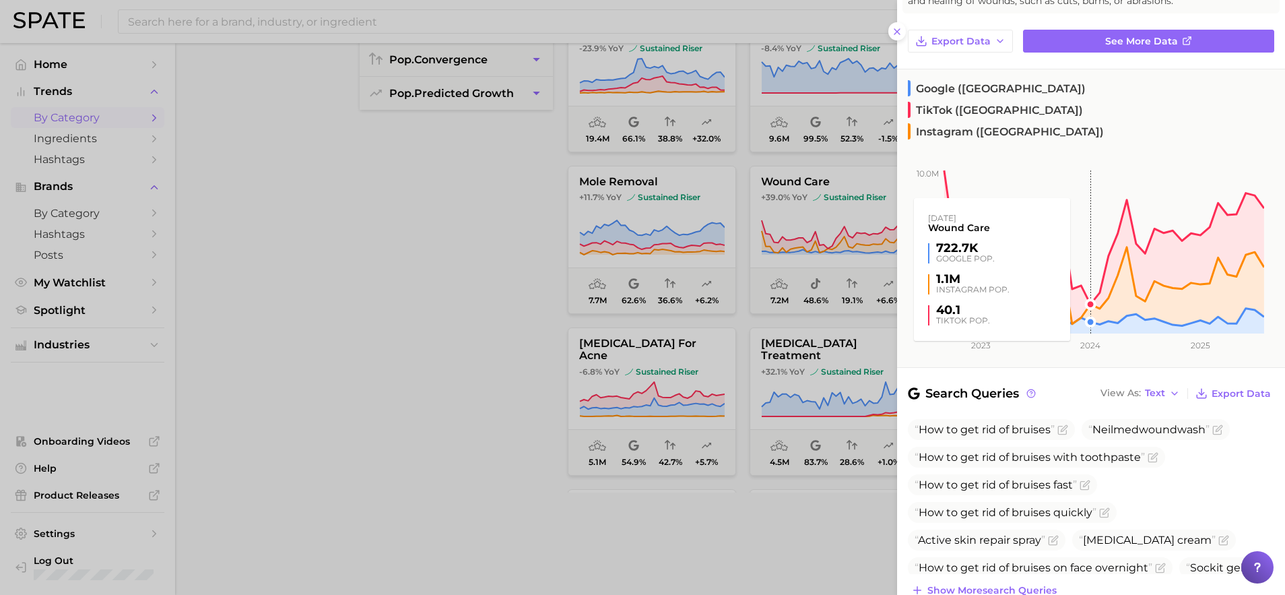
scroll to position [285, 0]
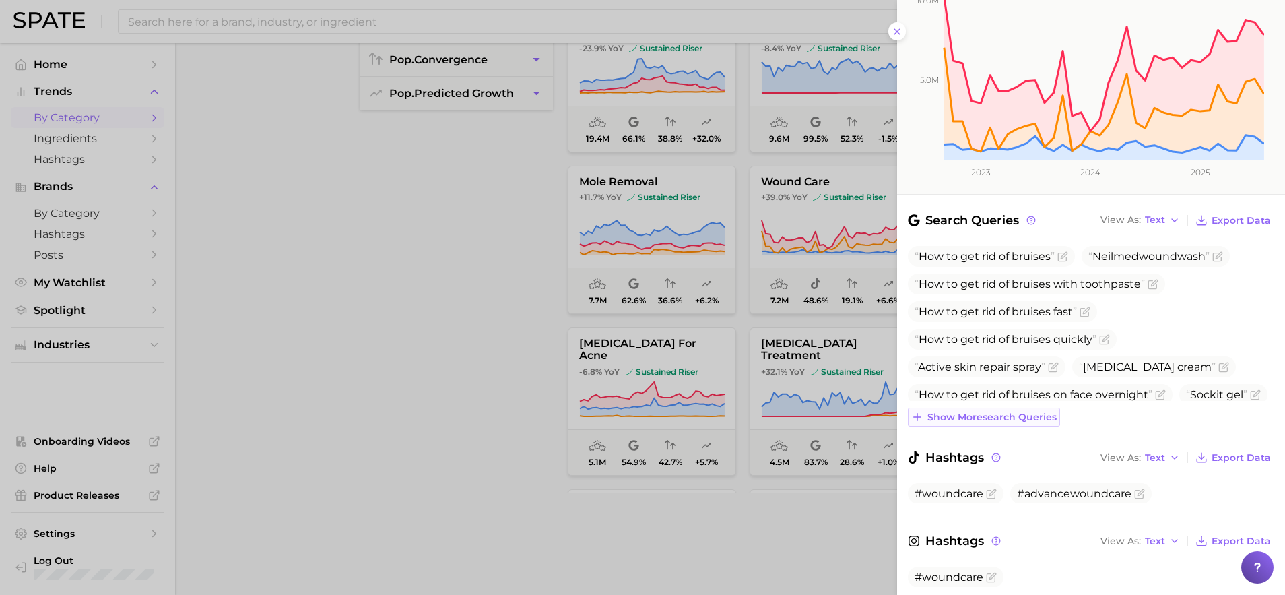
click at [985, 412] on span "Show more search queries" at bounding box center [992, 417] width 129 height 11
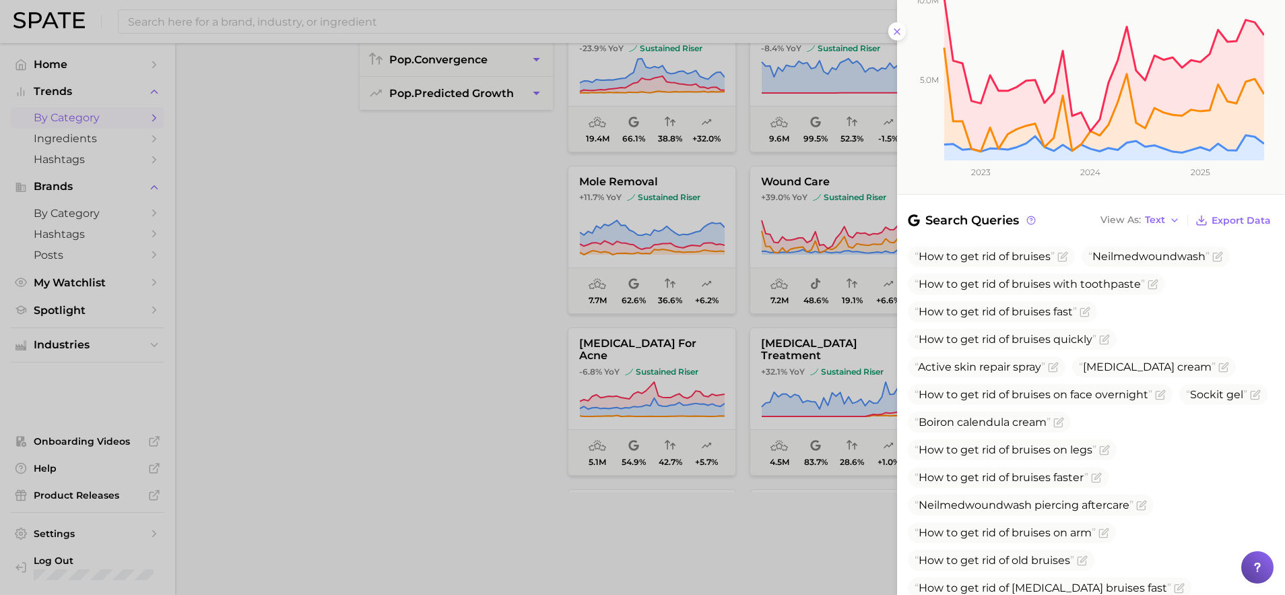
scroll to position [386, 0]
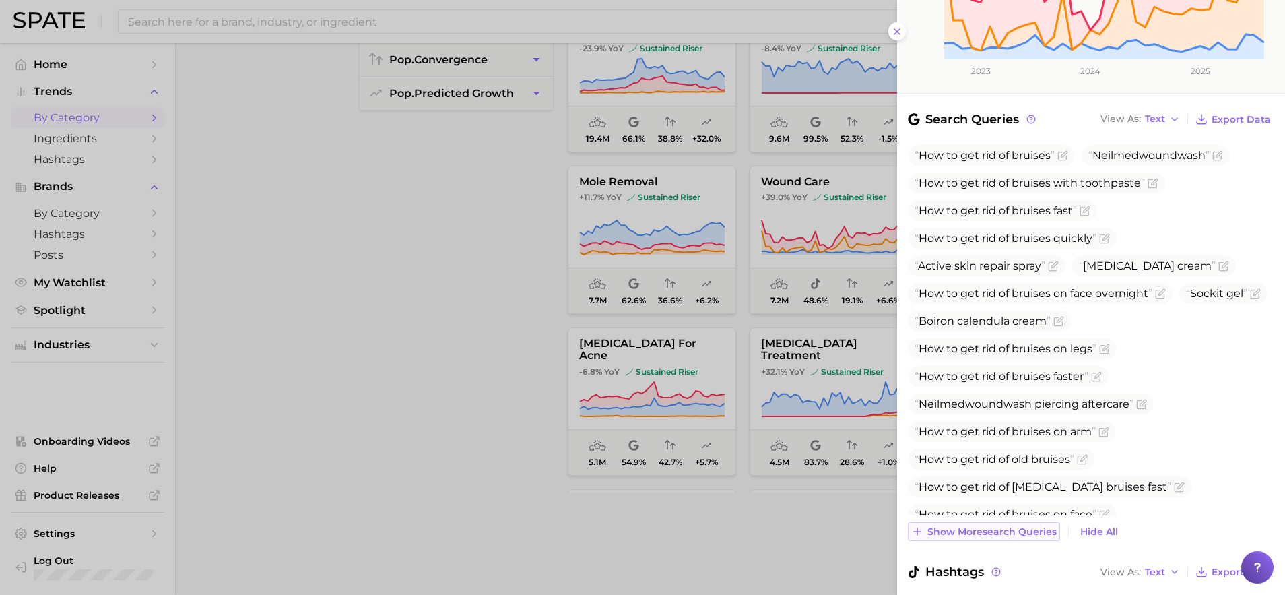
click at [992, 526] on span "Show more search queries" at bounding box center [992, 531] width 129 height 11
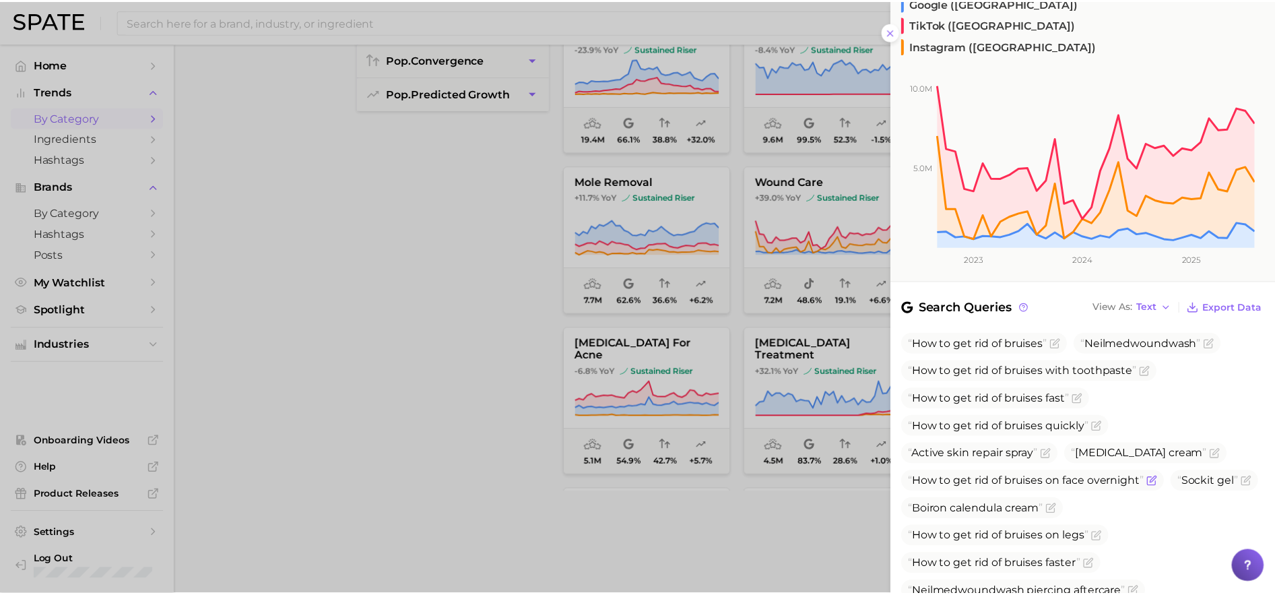
scroll to position [0, 0]
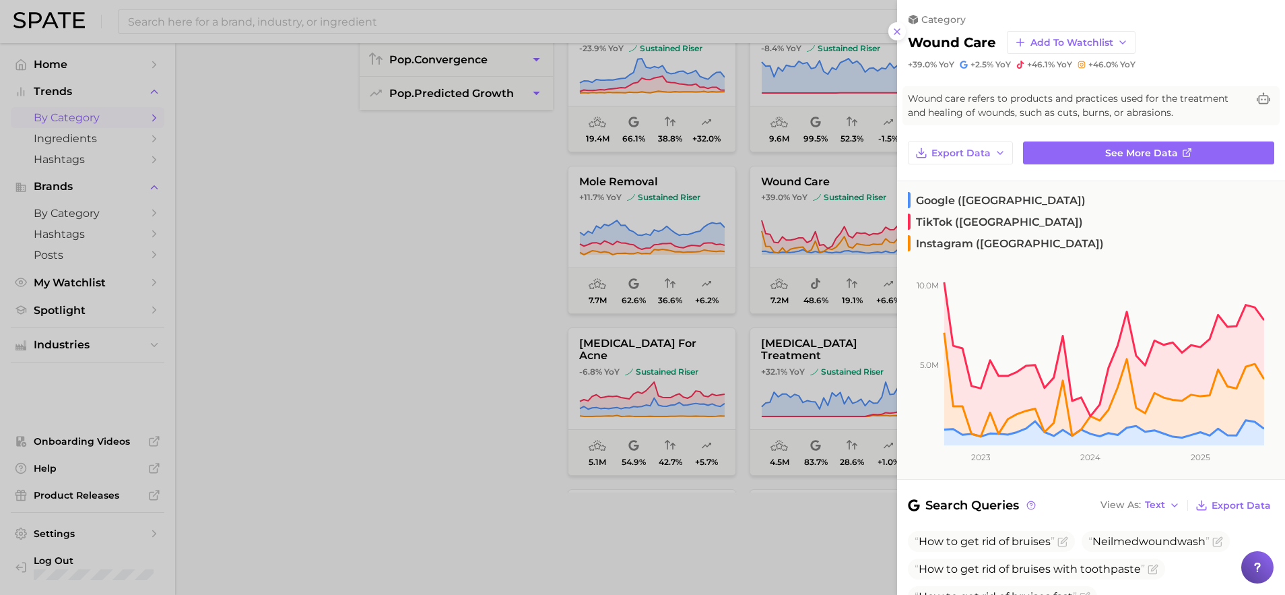
click at [778, 543] on div at bounding box center [642, 297] width 1285 height 595
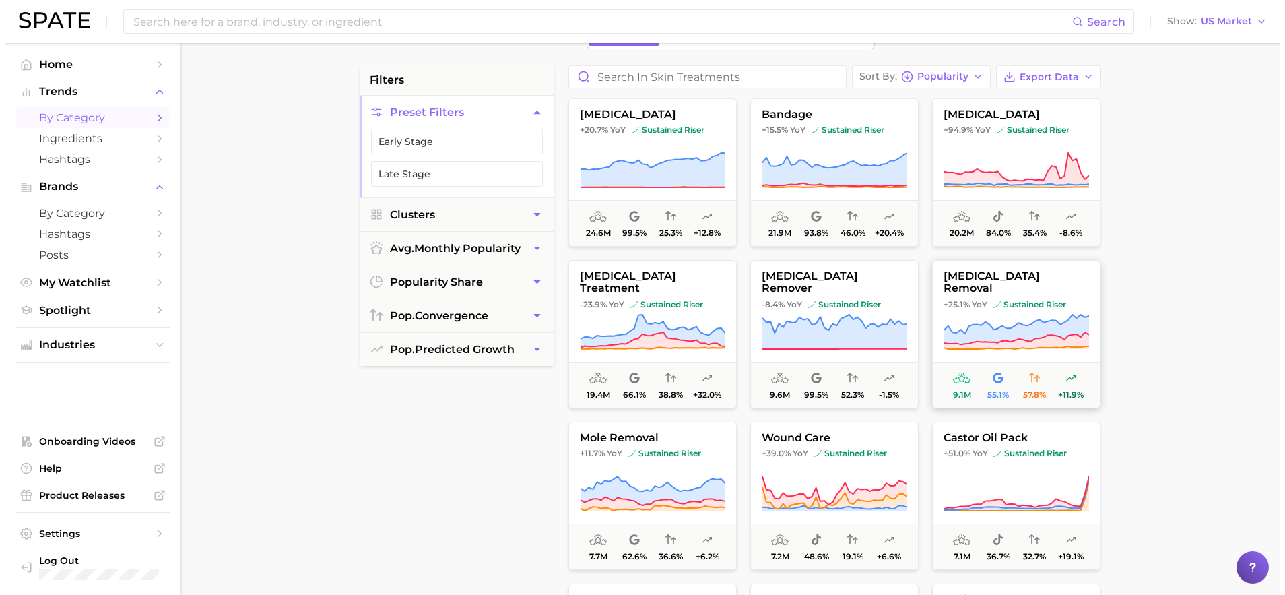
scroll to position [13, 0]
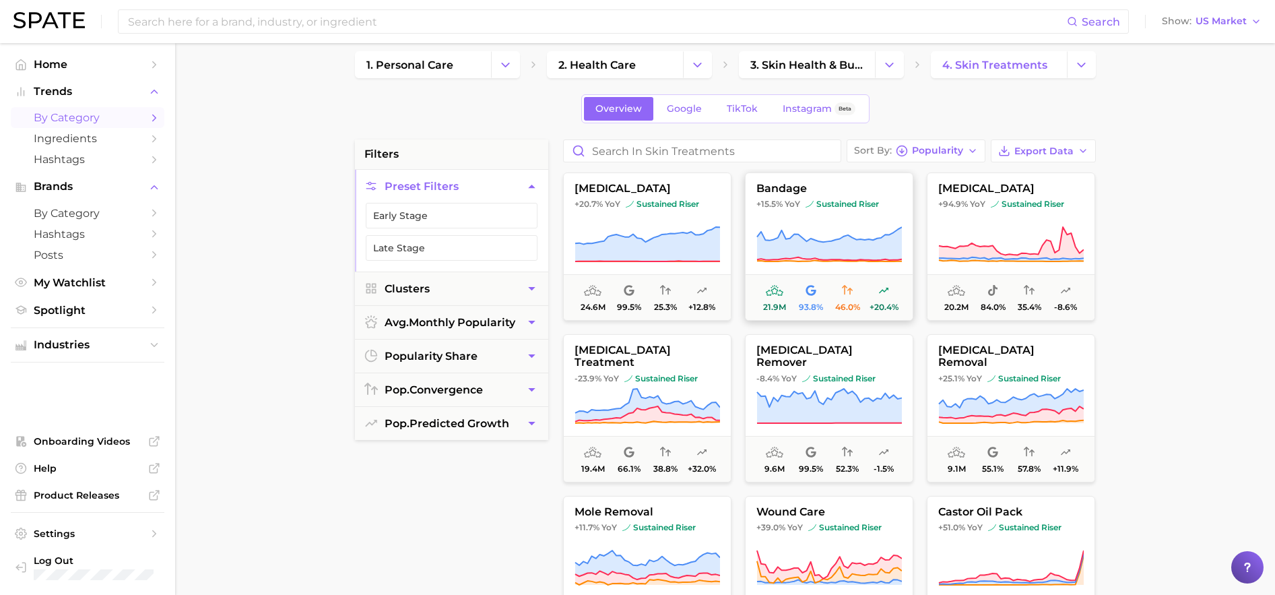
click at [816, 247] on icon at bounding box center [828, 243] width 145 height 33
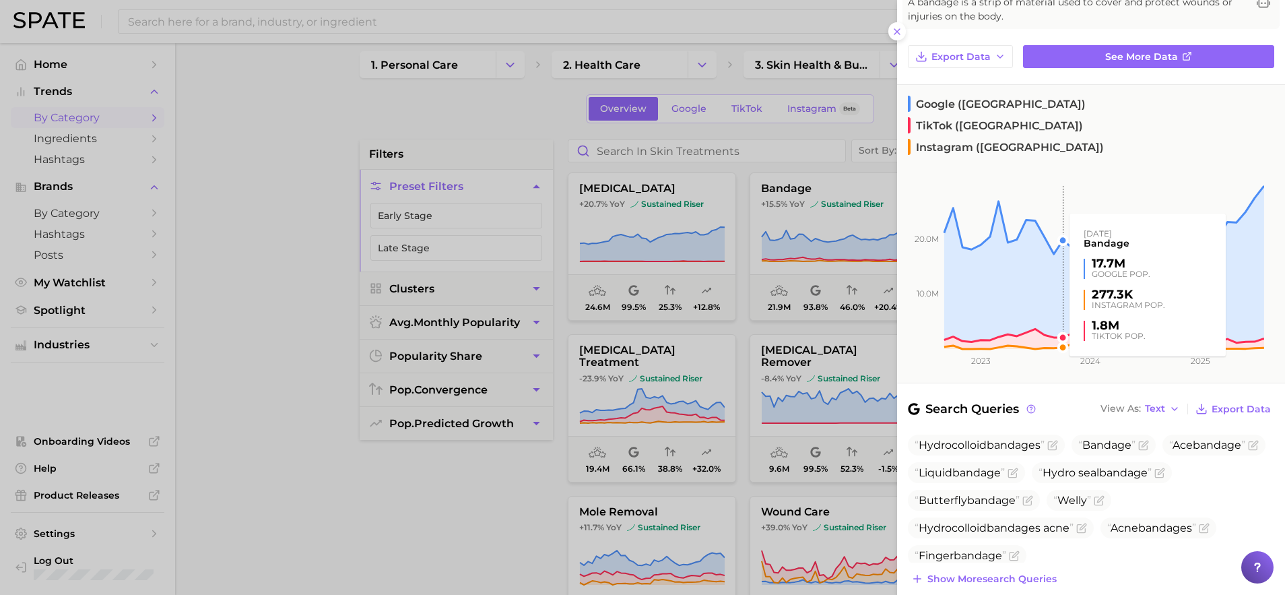
scroll to position [179, 0]
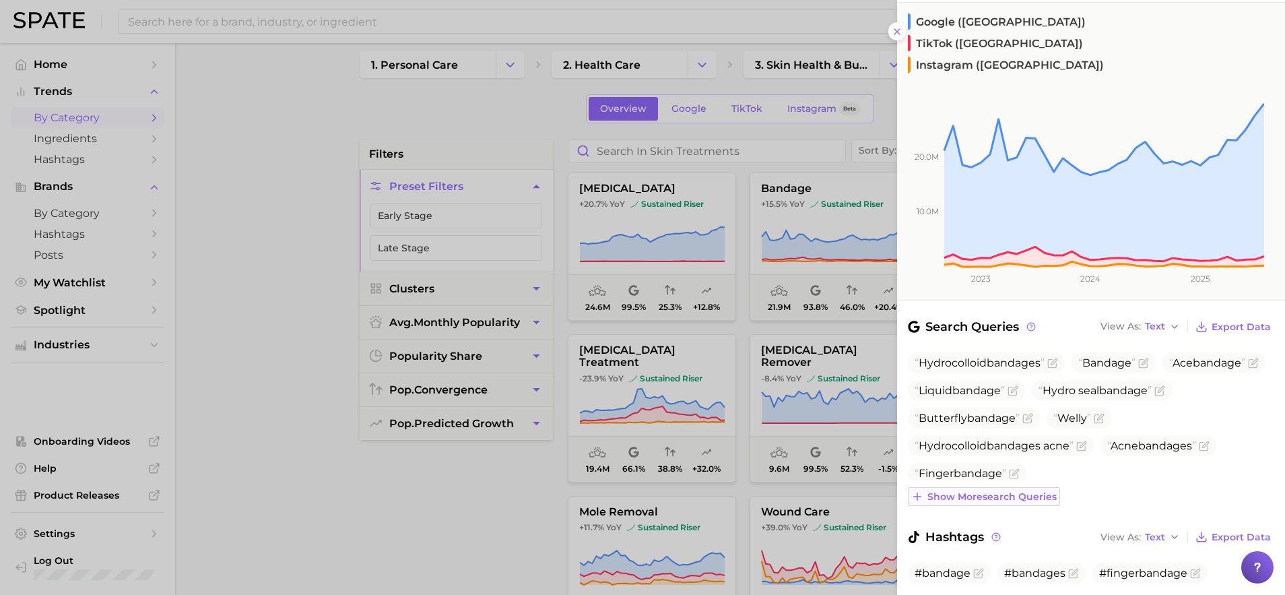
click at [941, 491] on span "Show more search queries" at bounding box center [992, 496] width 129 height 11
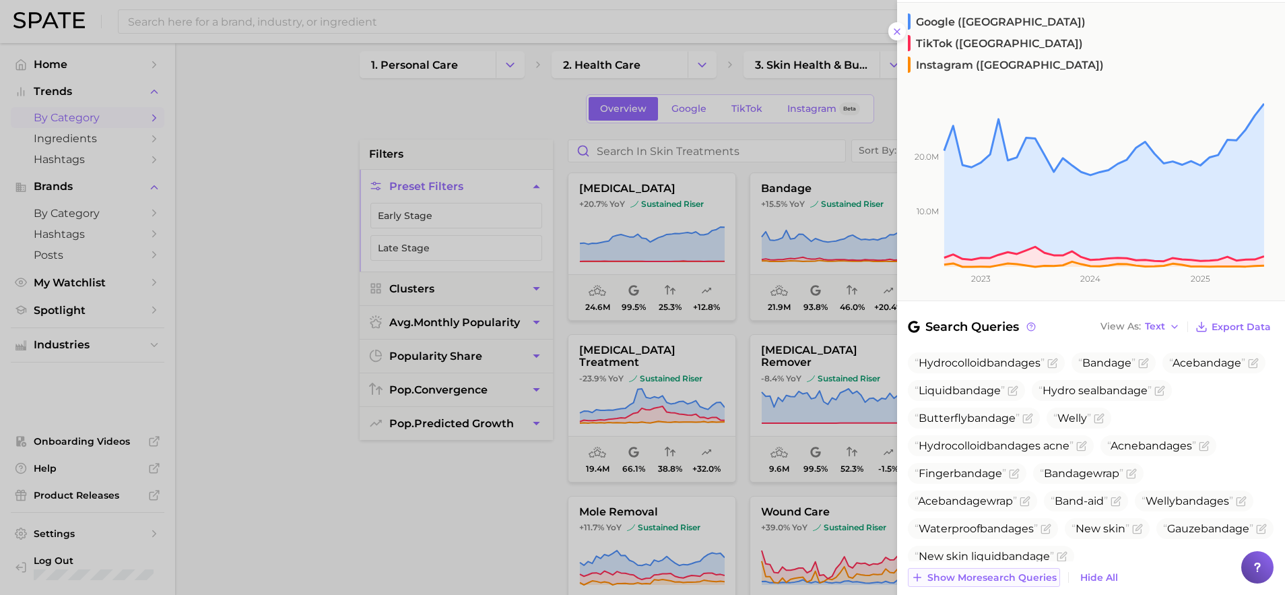
click at [973, 572] on span "Show more search queries" at bounding box center [992, 577] width 129 height 11
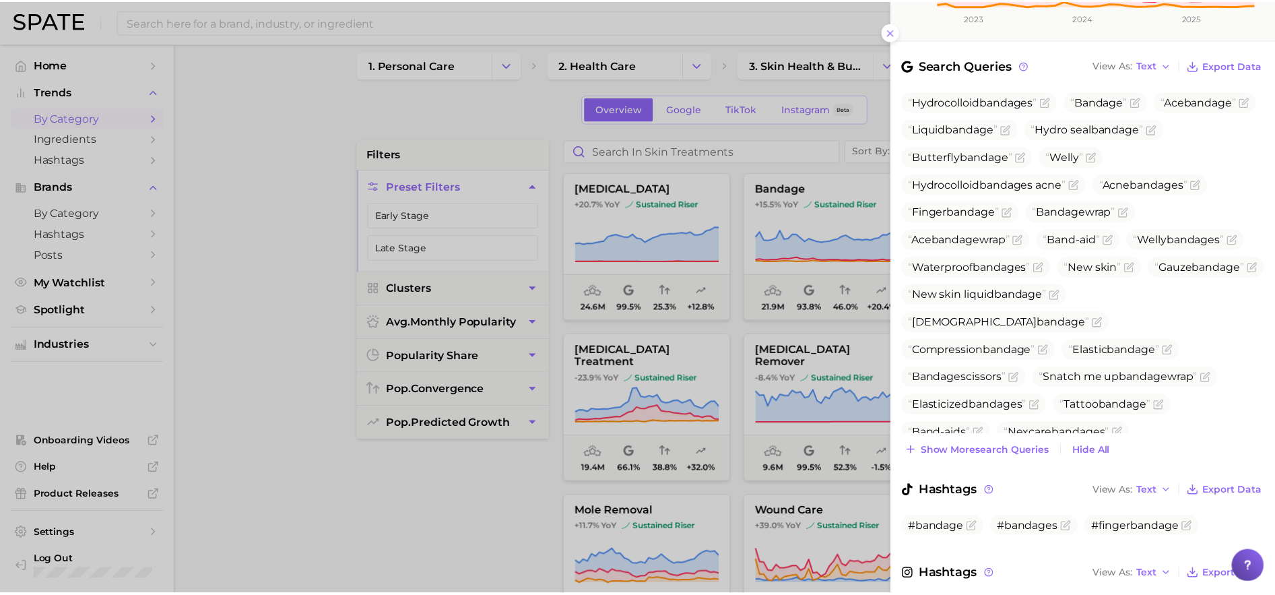
scroll to position [366, 0]
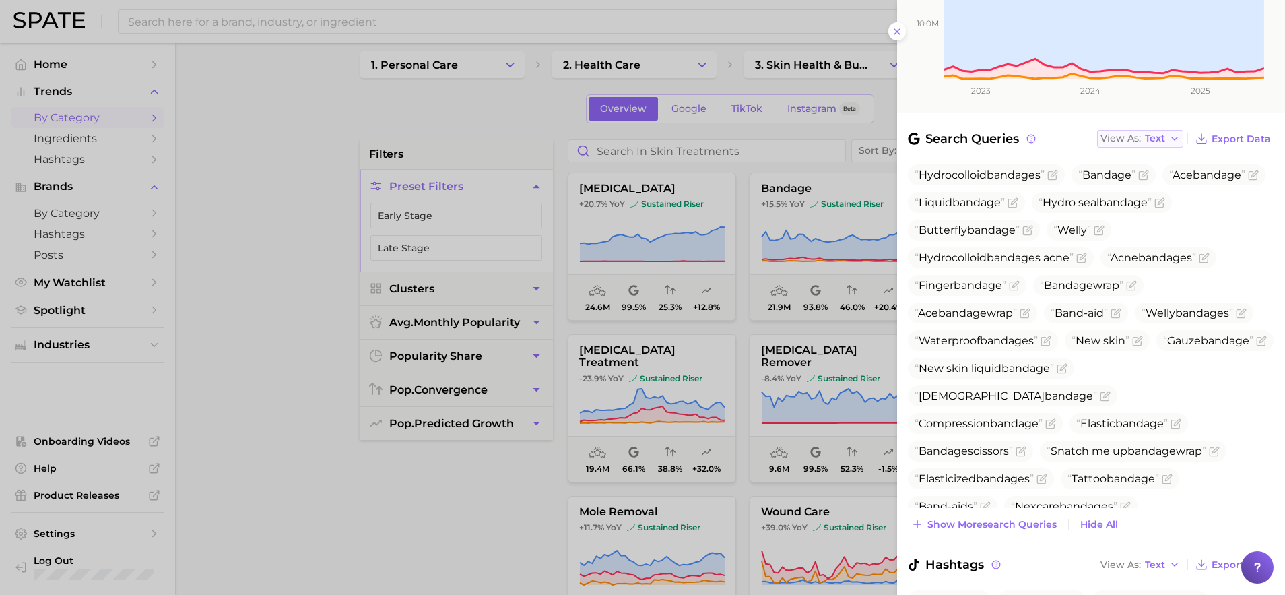
click at [1165, 130] on button "View As Text" at bounding box center [1140, 139] width 86 height 18
click at [1128, 180] on span "Table" at bounding box center [1133, 185] width 26 height 11
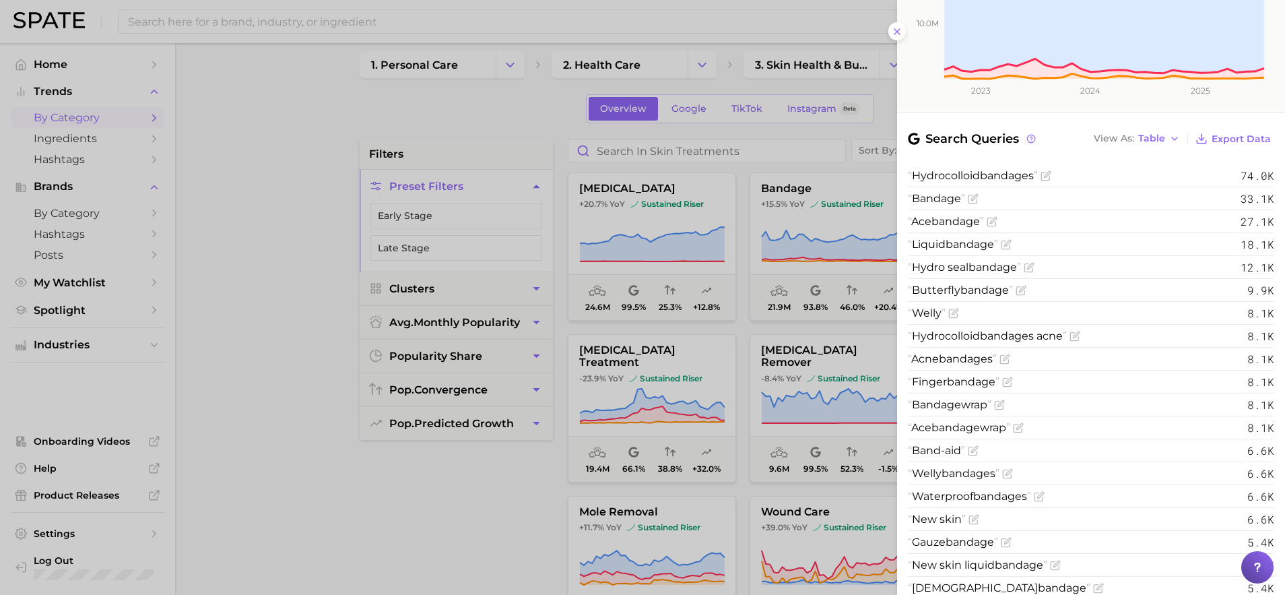
click at [251, 94] on div at bounding box center [642, 297] width 1285 height 595
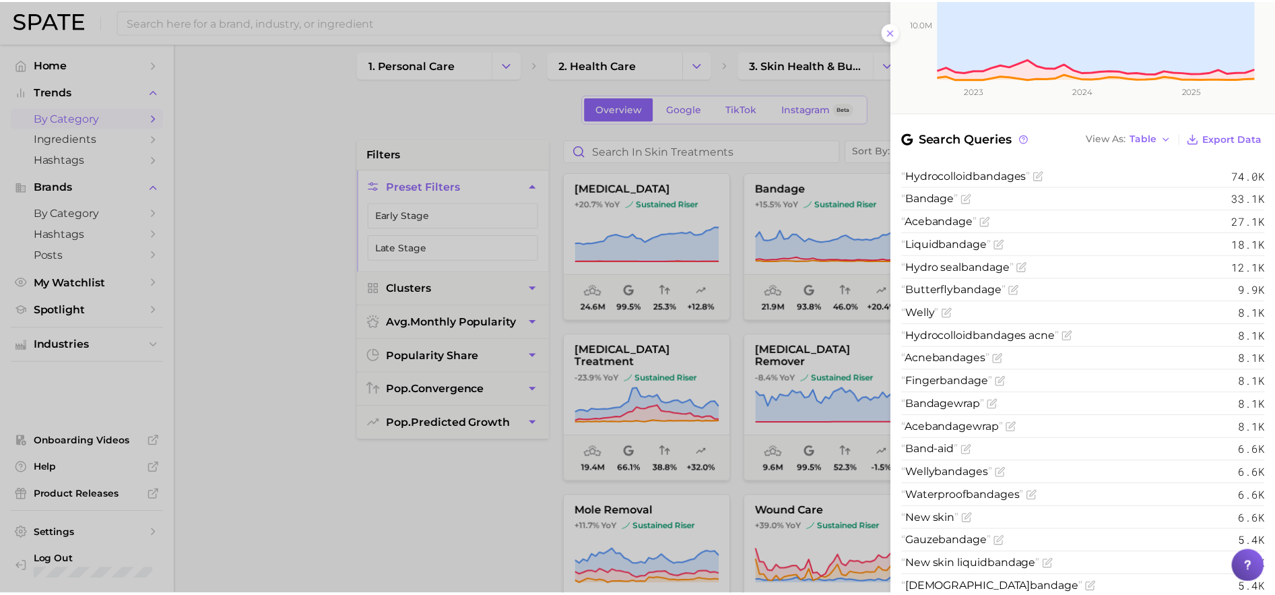
scroll to position [0, 0]
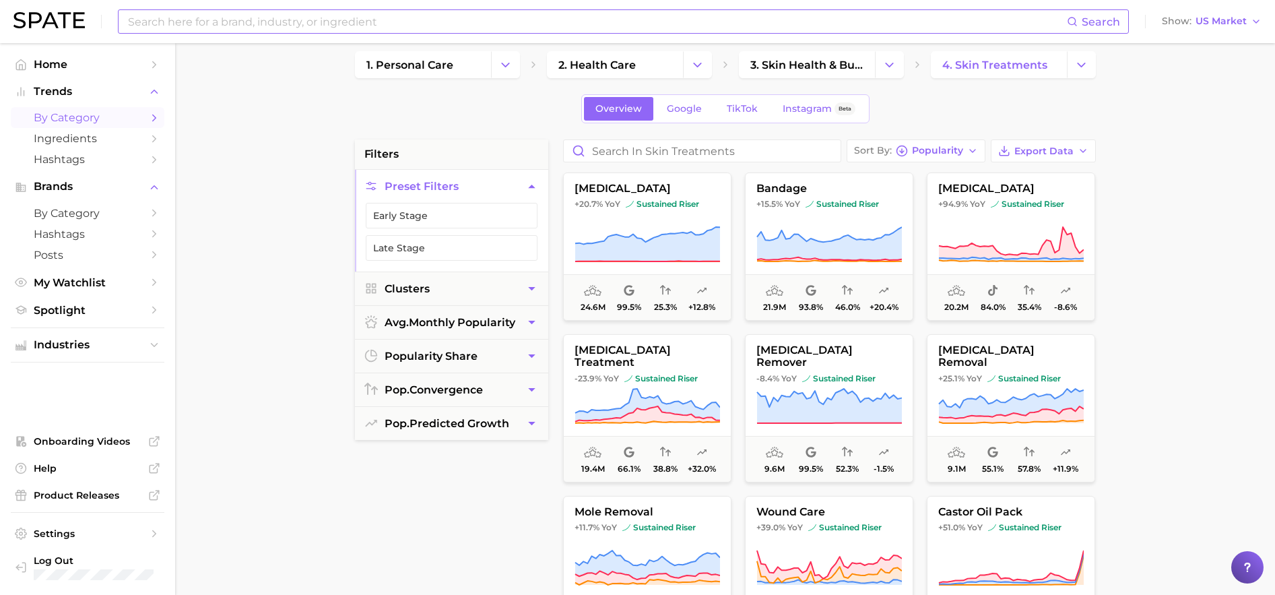
click at [393, 20] on input at bounding box center [597, 21] width 940 height 23
click at [1099, 22] on span "Search" at bounding box center [1101, 21] width 38 height 13
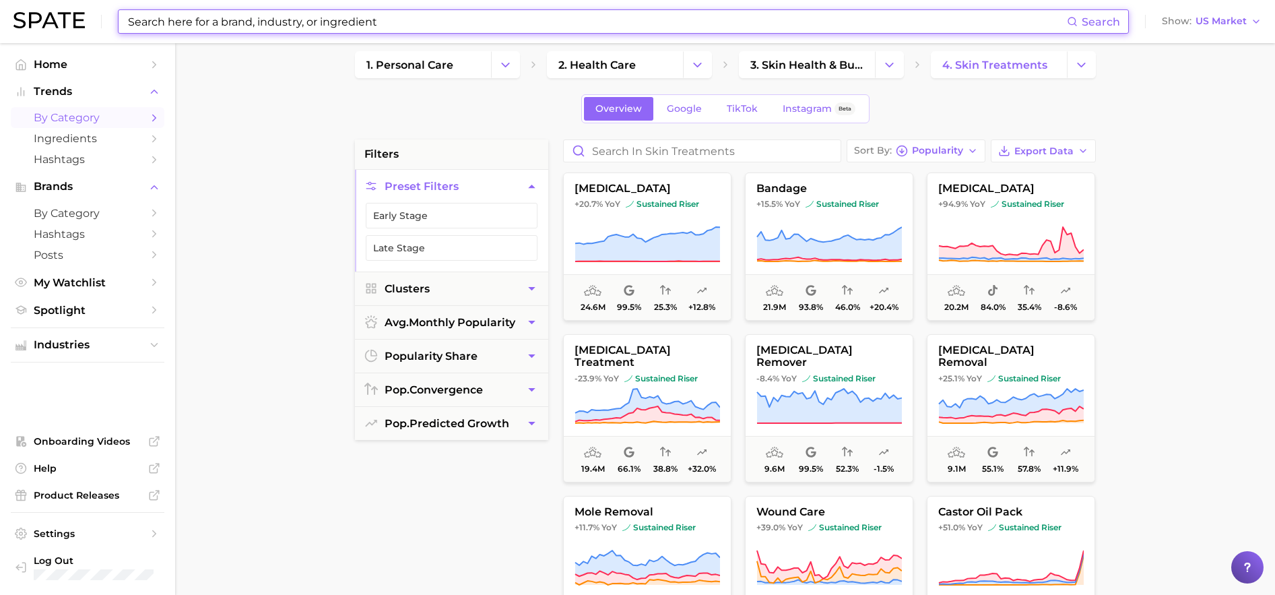
click at [1067, 20] on input at bounding box center [597, 21] width 940 height 23
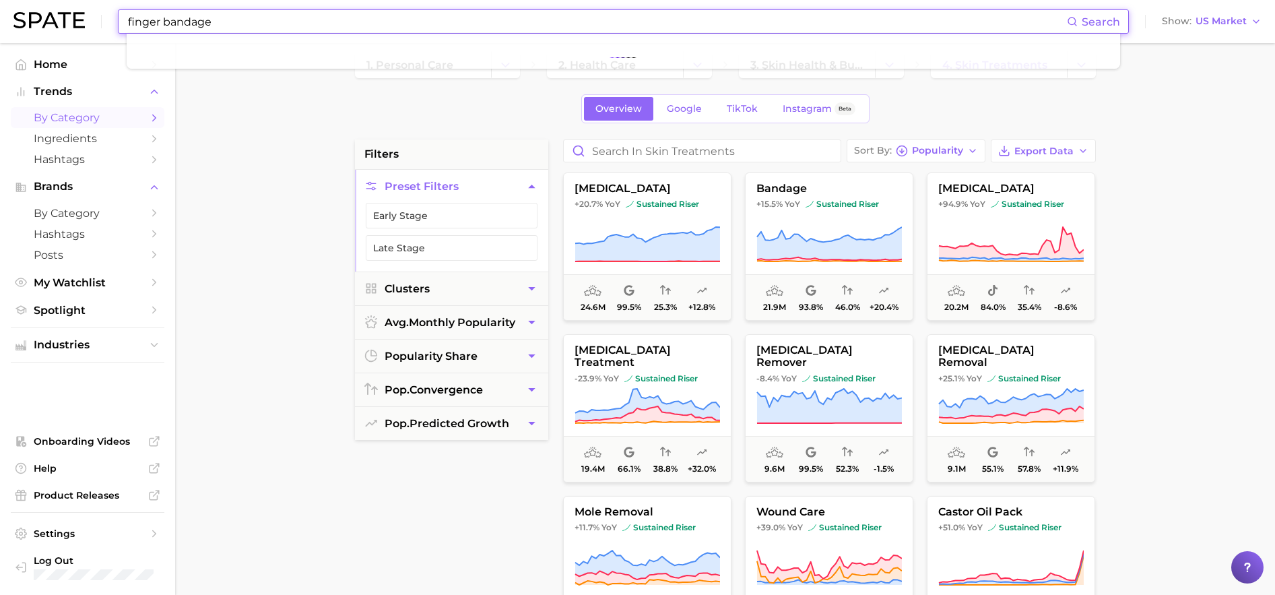
type input "finger bandage"
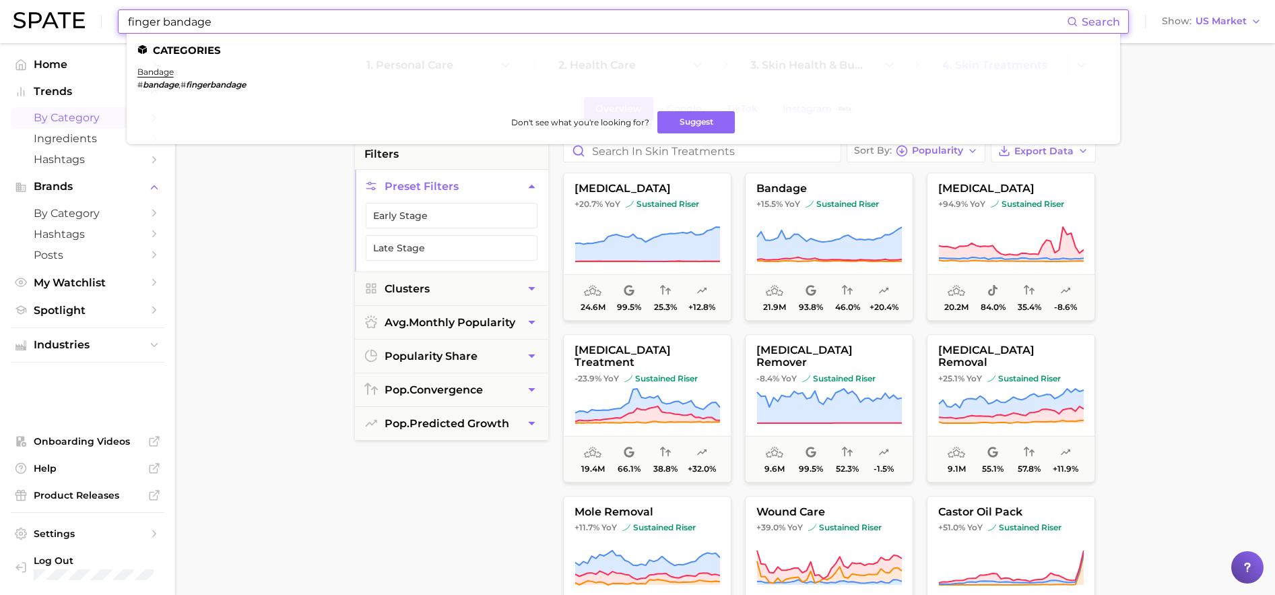
click at [220, 22] on input "finger bandage" at bounding box center [597, 21] width 940 height 23
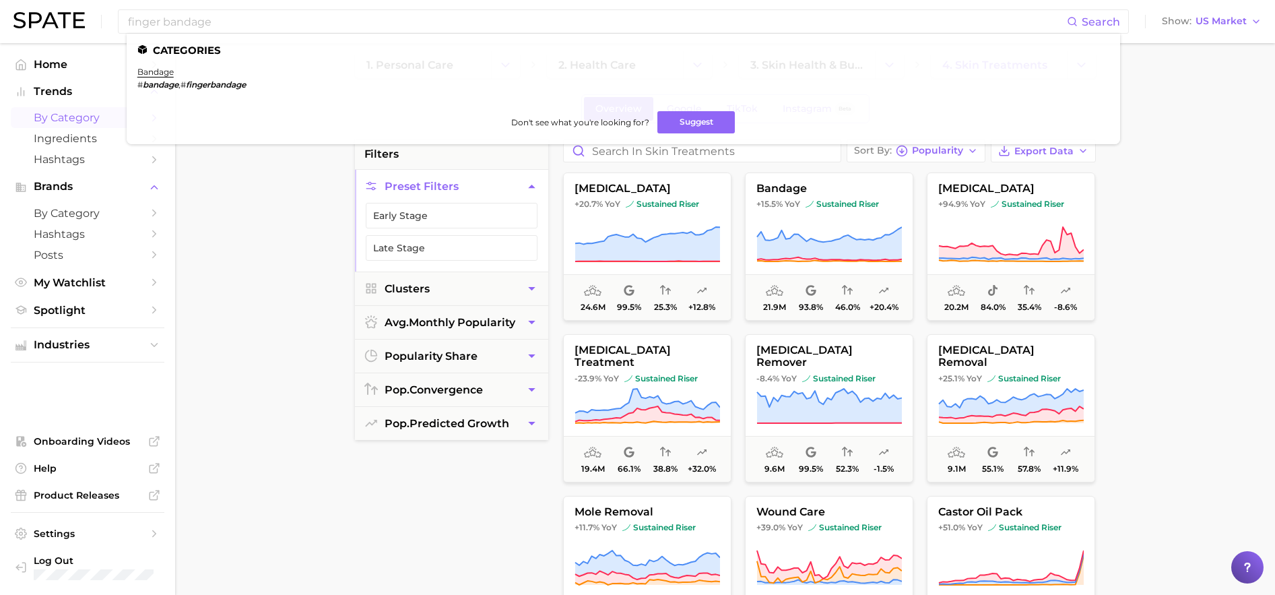
click at [301, 245] on main "1. personal care 2. health care 3. skin health & burns 4. skin treatments Overv…" at bounding box center [725, 541] width 1100 height 1022
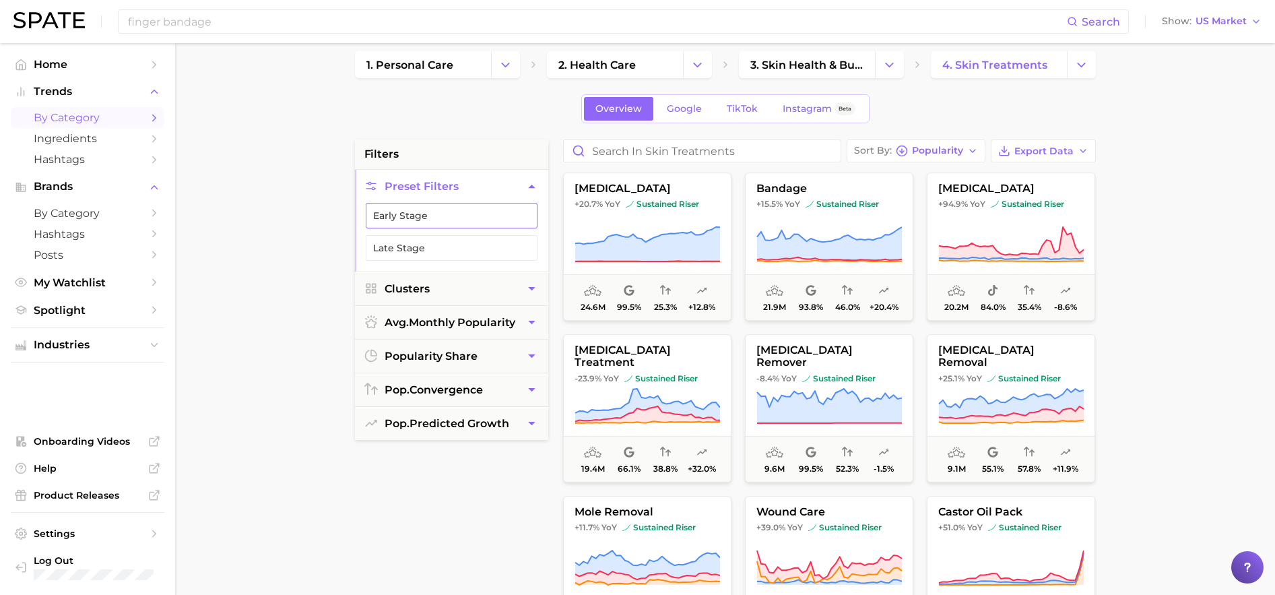
click at [420, 218] on button "Early Stage" at bounding box center [452, 216] width 172 height 26
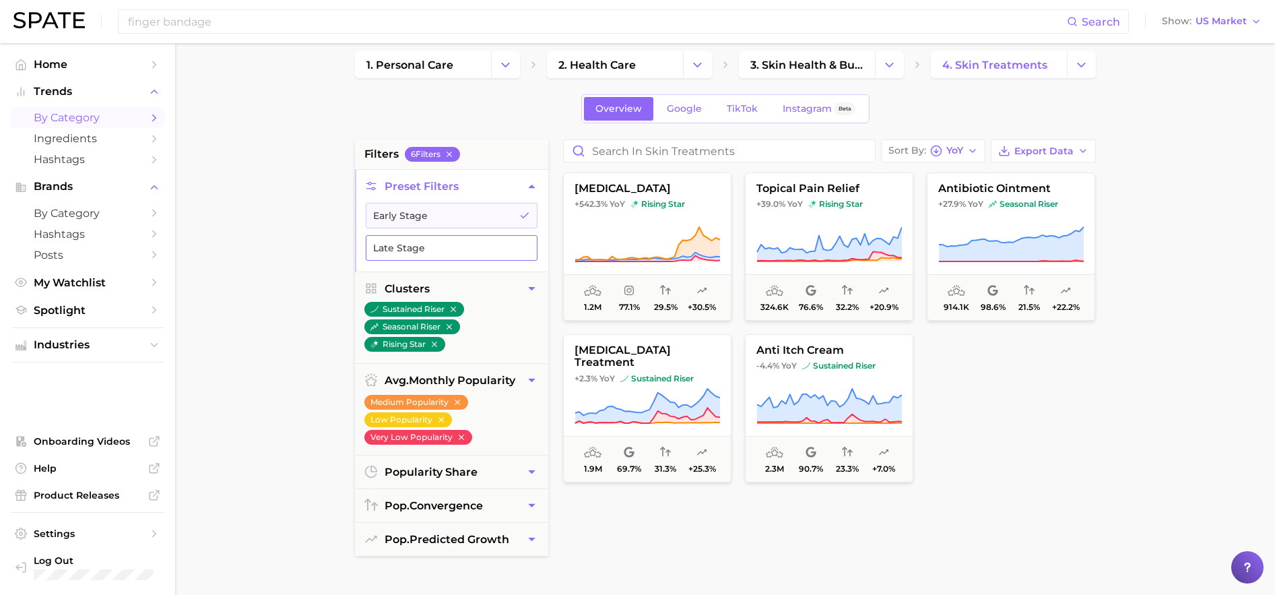
click at [420, 244] on button "Late Stage" at bounding box center [452, 248] width 172 height 26
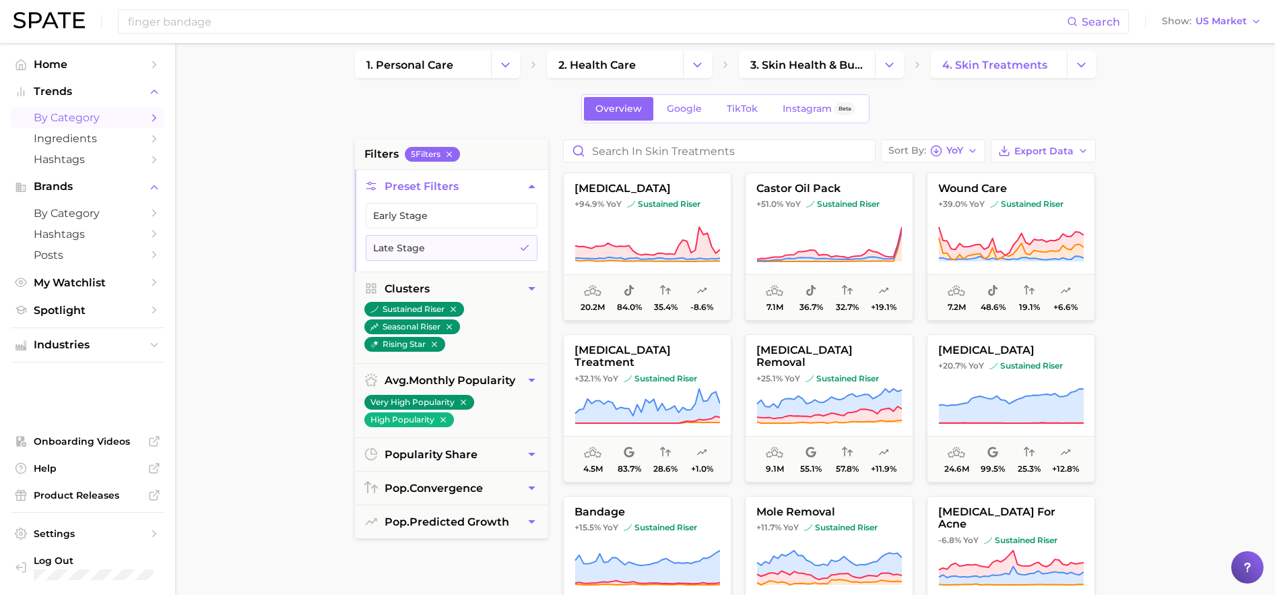
click at [304, 245] on main "1. personal care 2. health care 3. skin health & burns 4. skin treatments Overv…" at bounding box center [725, 541] width 1100 height 1022
click at [616, 151] on input "Search in skin treatments" at bounding box center [719, 151] width 311 height 22
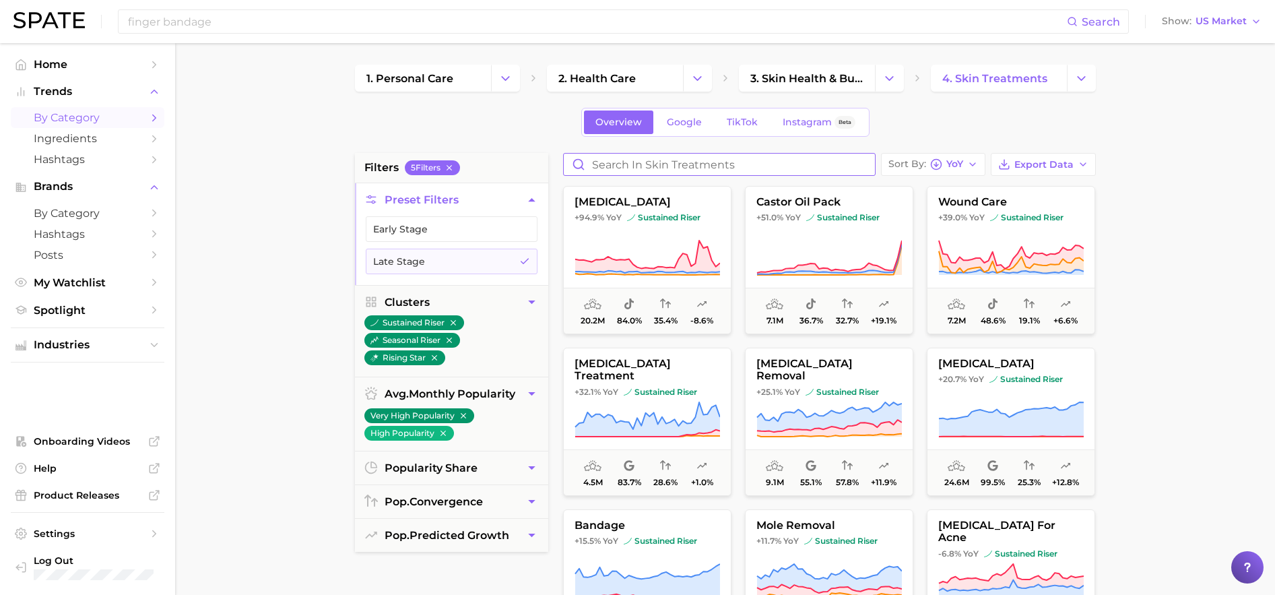
click at [686, 163] on input "Search in skin treatments" at bounding box center [719, 165] width 311 height 22
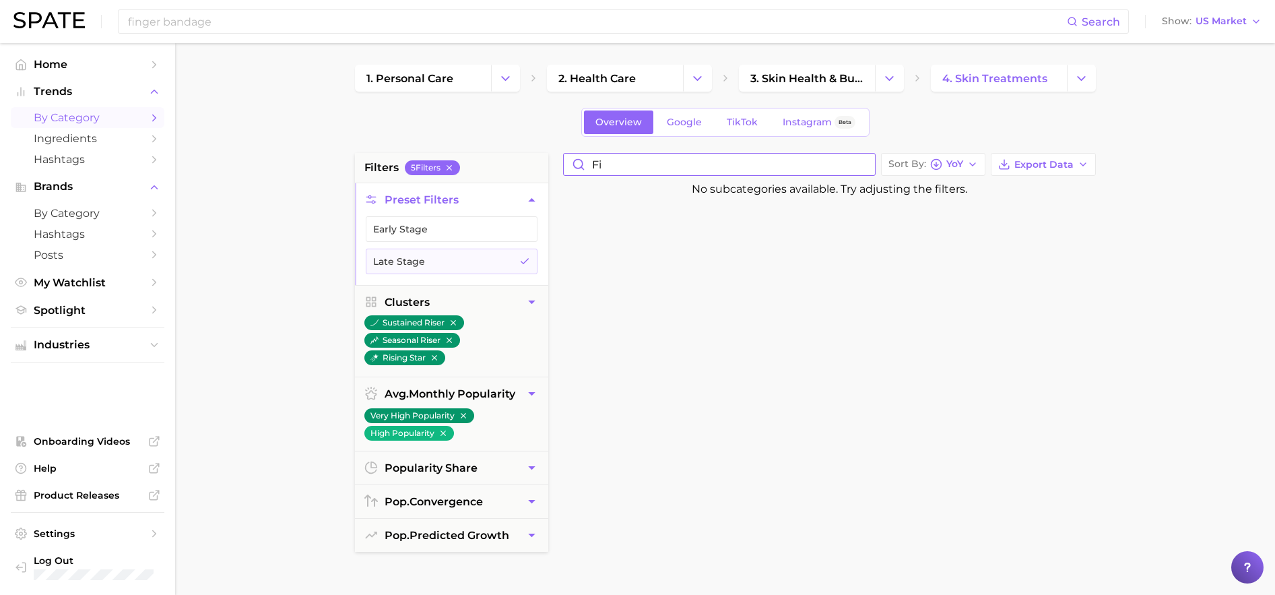
type input "f"
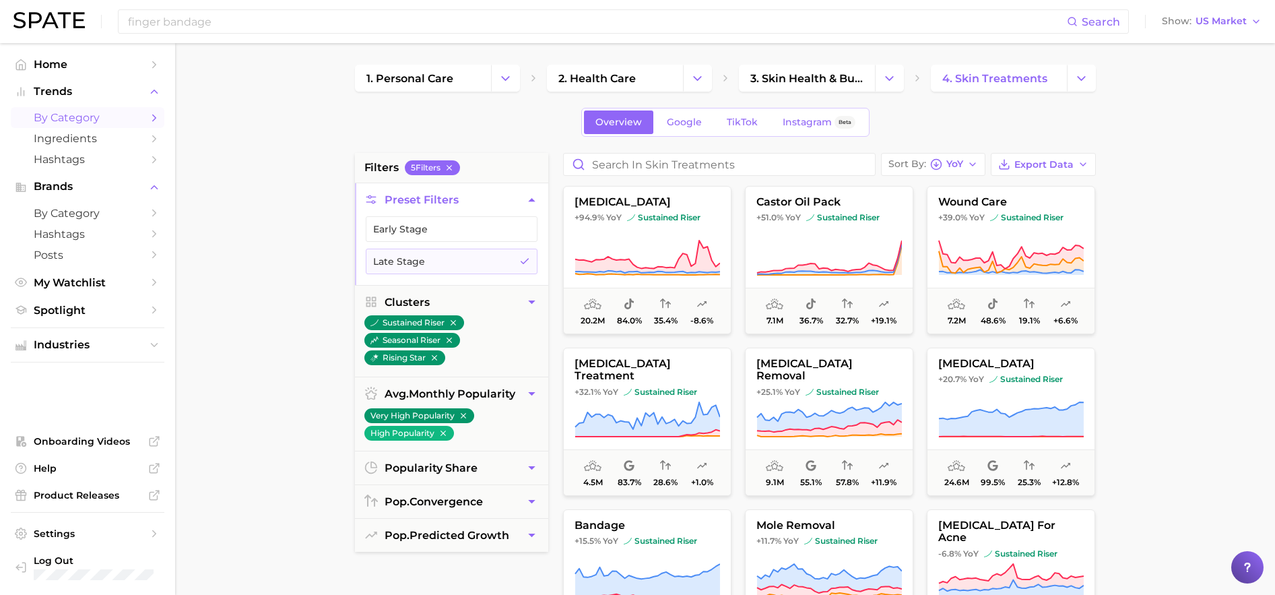
click at [288, 162] on main "1. personal care 2. health care 3. skin health & burns 4. skin treatments Overv…" at bounding box center [725, 554] width 1100 height 1022
click at [700, 125] on span "Google" at bounding box center [684, 122] width 35 height 11
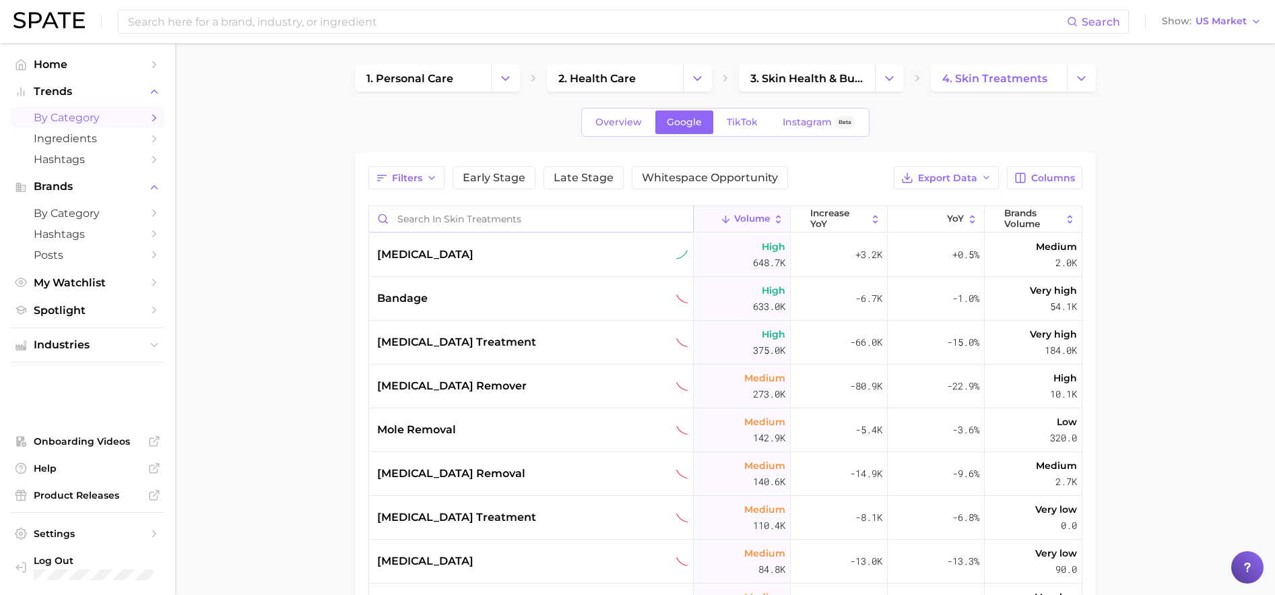
click at [439, 222] on input "Search in skin treatments" at bounding box center [531, 219] width 324 height 26
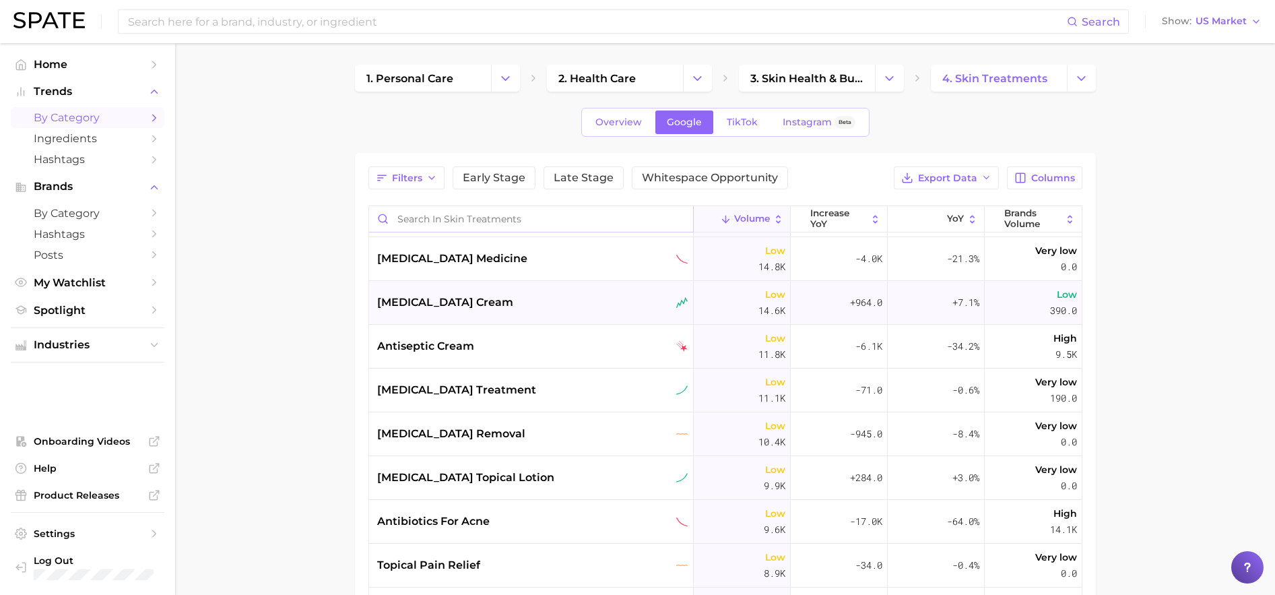
scroll to position [748, 0]
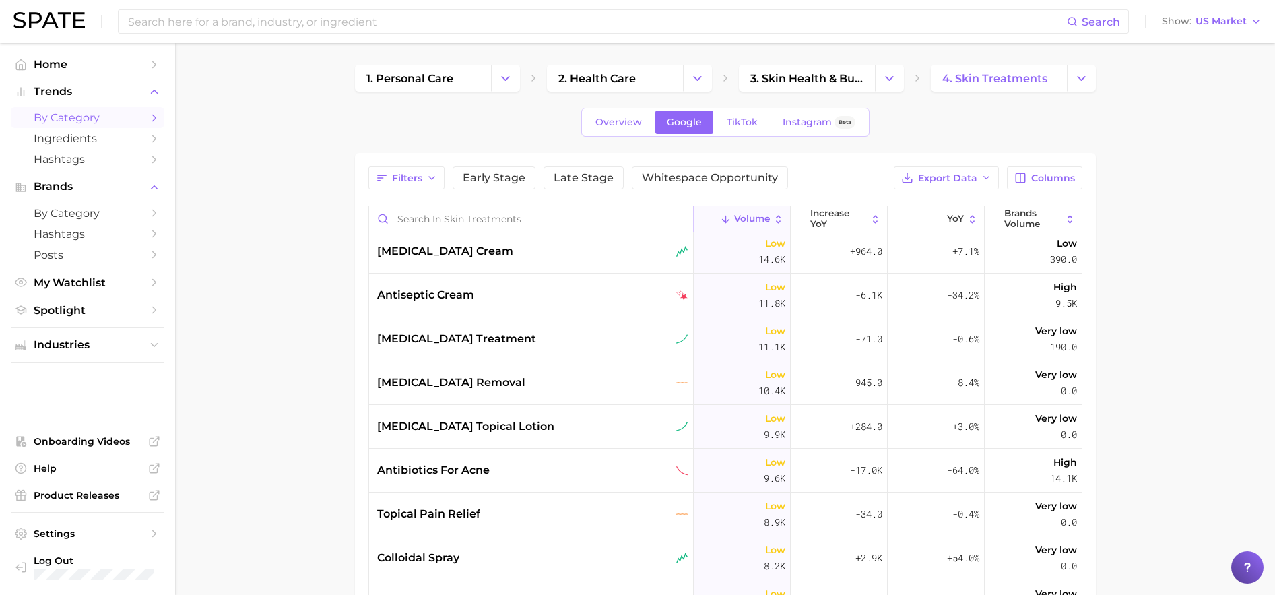
click at [486, 216] on input "Search in skin treatments" at bounding box center [531, 219] width 324 height 26
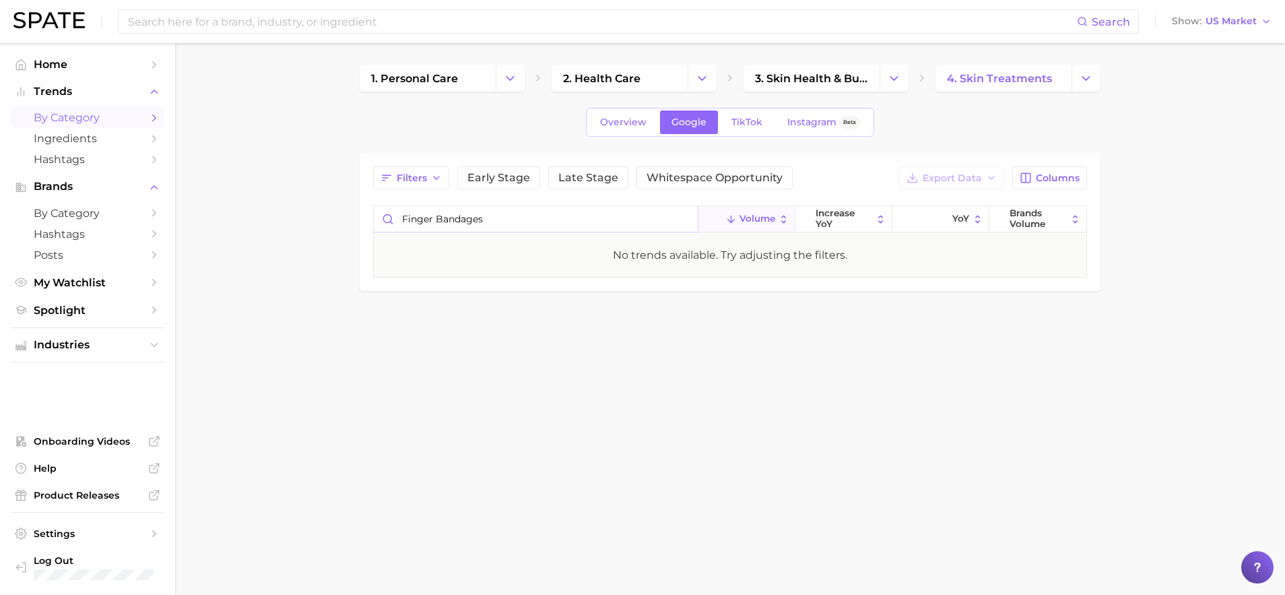
type input "finger bandages"
drag, startPoint x: 486, startPoint y: 212, endPoint x: 502, endPoint y: 222, distance: 19.6
click at [502, 222] on input "finger bandages" at bounding box center [536, 219] width 324 height 26
click at [495, 220] on input "finger bandages" at bounding box center [536, 219] width 324 height 26
click at [820, 69] on link "3. skin health & burns" at bounding box center [812, 78] width 136 height 27
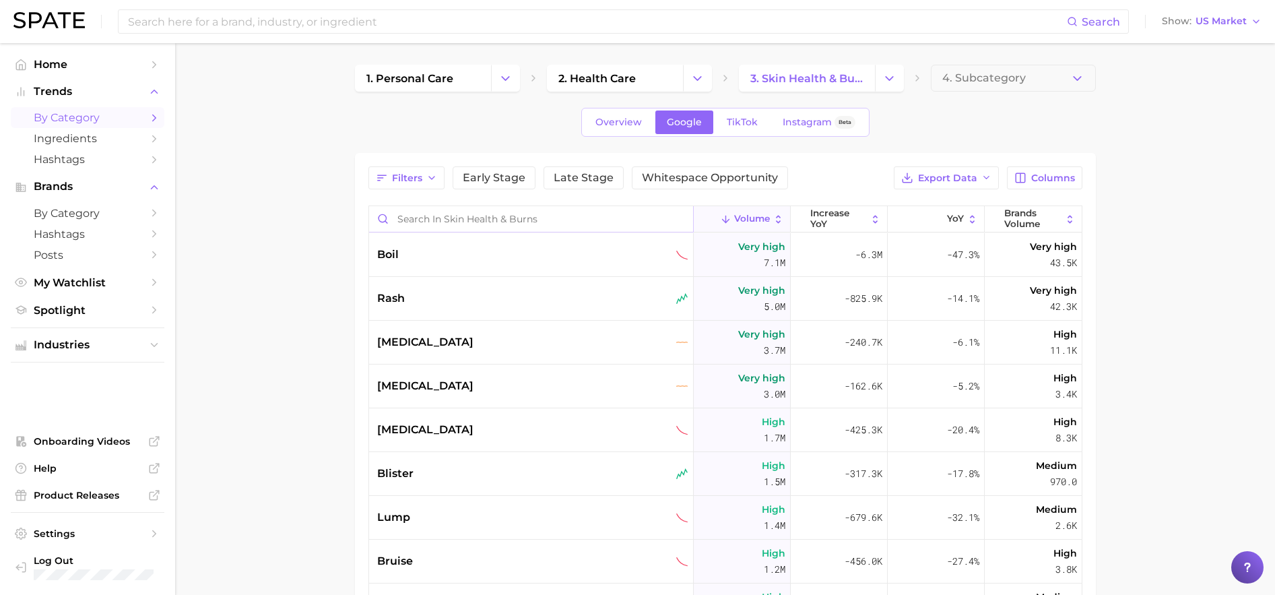
click at [422, 215] on input "Search in skin health & burns" at bounding box center [531, 219] width 324 height 26
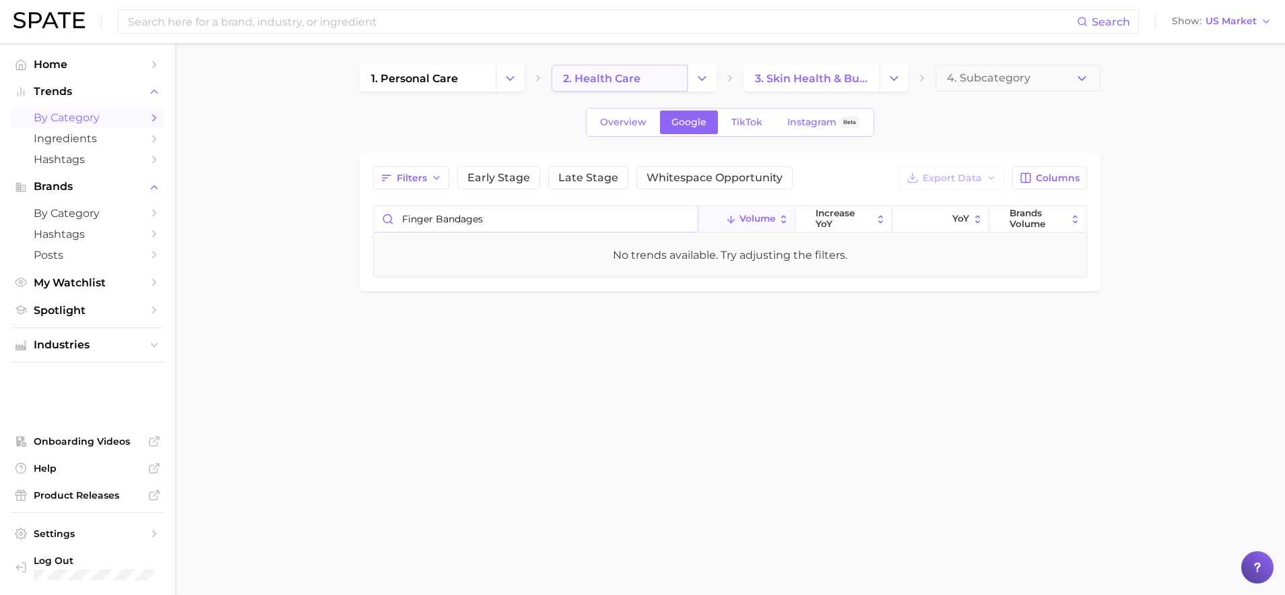
type input "Finger Bandages"
click at [624, 80] on span "2. health care" at bounding box center [601, 78] width 77 height 13
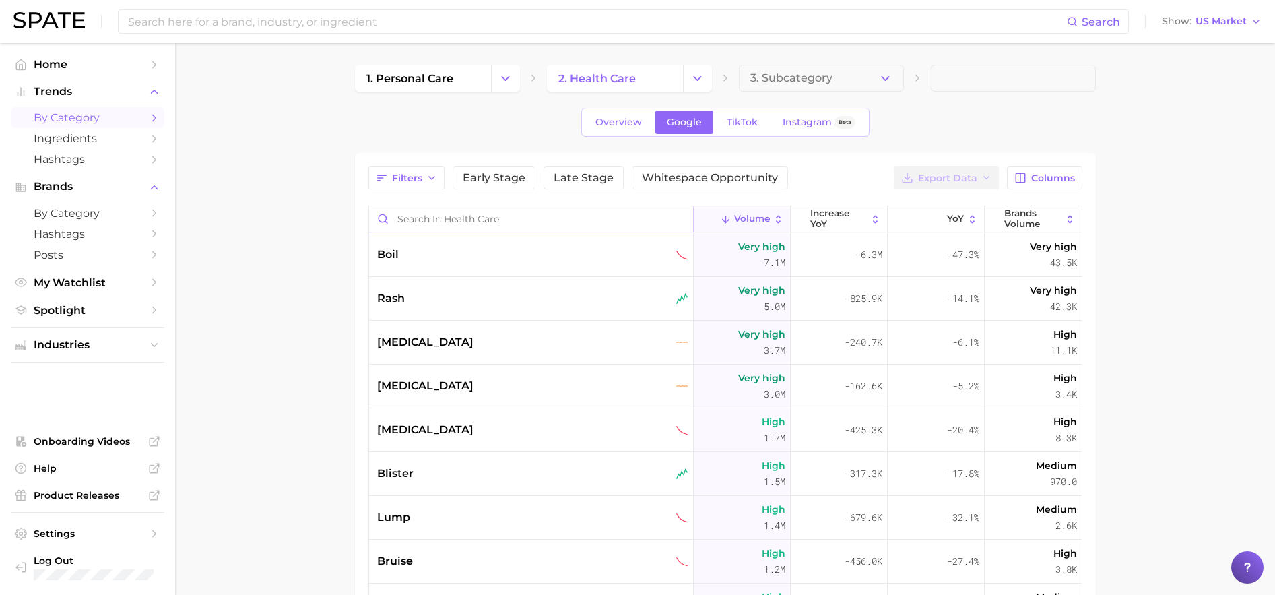
click at [507, 210] on input "Search in health care" at bounding box center [531, 219] width 324 height 26
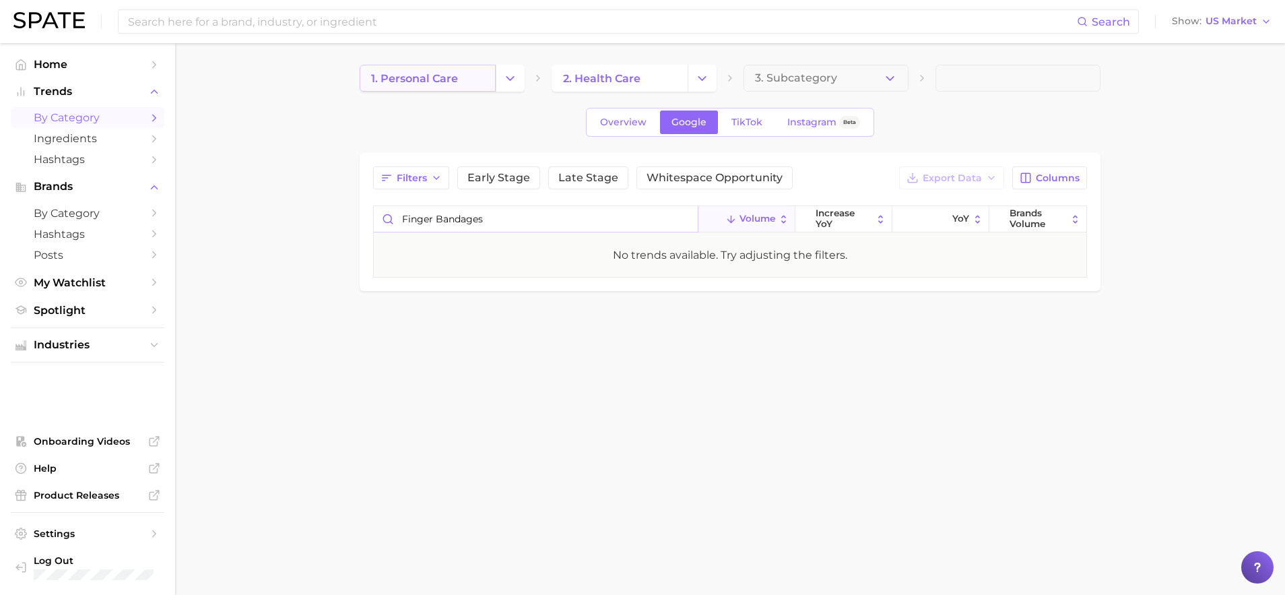
type input "Finger Bandages"
click at [455, 84] on link "1. personal care" at bounding box center [428, 78] width 136 height 27
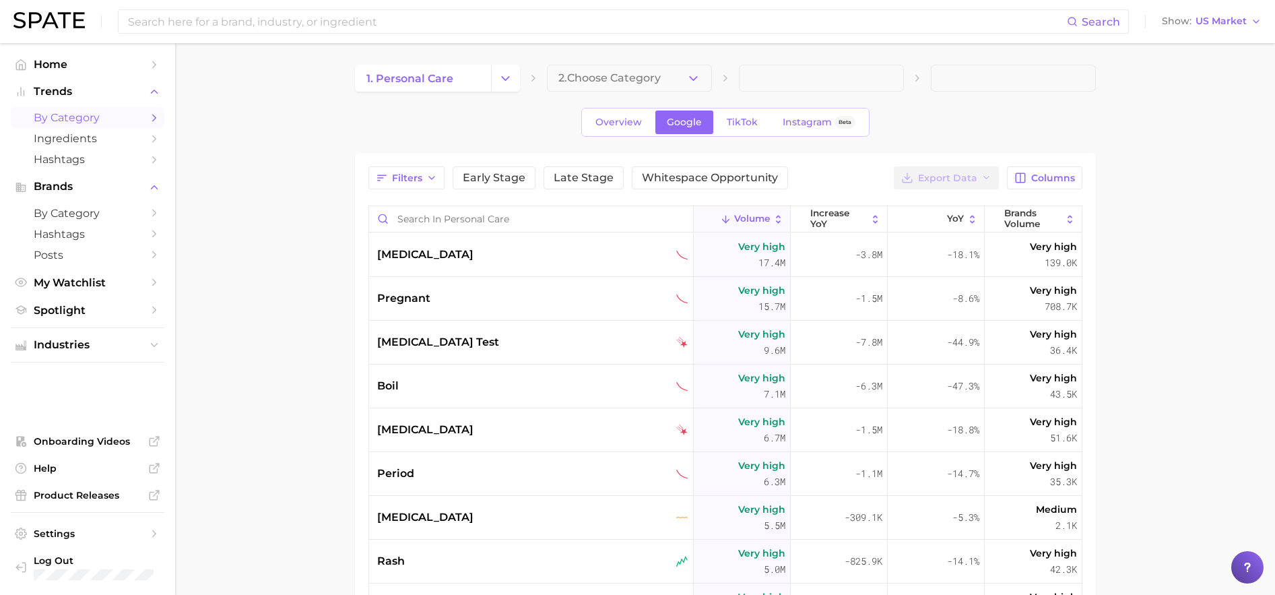
click at [486, 205] on div "Volume increase YoY YoY Brands Volume [MEDICAL_DATA] Very high 17.4m -3.8m -18.…" at bounding box center [725, 502] width 714 height 595
click at [472, 224] on input "Search in personal care" at bounding box center [531, 219] width 324 height 26
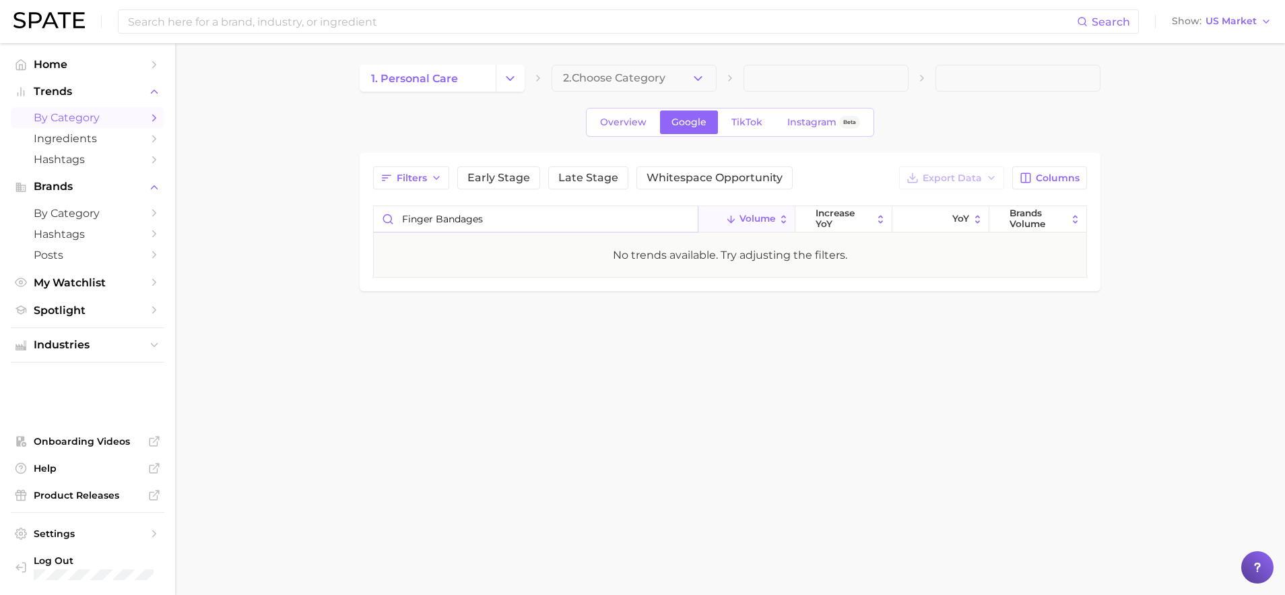
type input "Finger Bandages"
click at [313, 239] on main "1. personal care 2. Choose Category Overview Google TikTok Instagram Beta Filte…" at bounding box center [730, 200] width 1110 height 315
